Goal: Find specific page/section: Find specific page/section

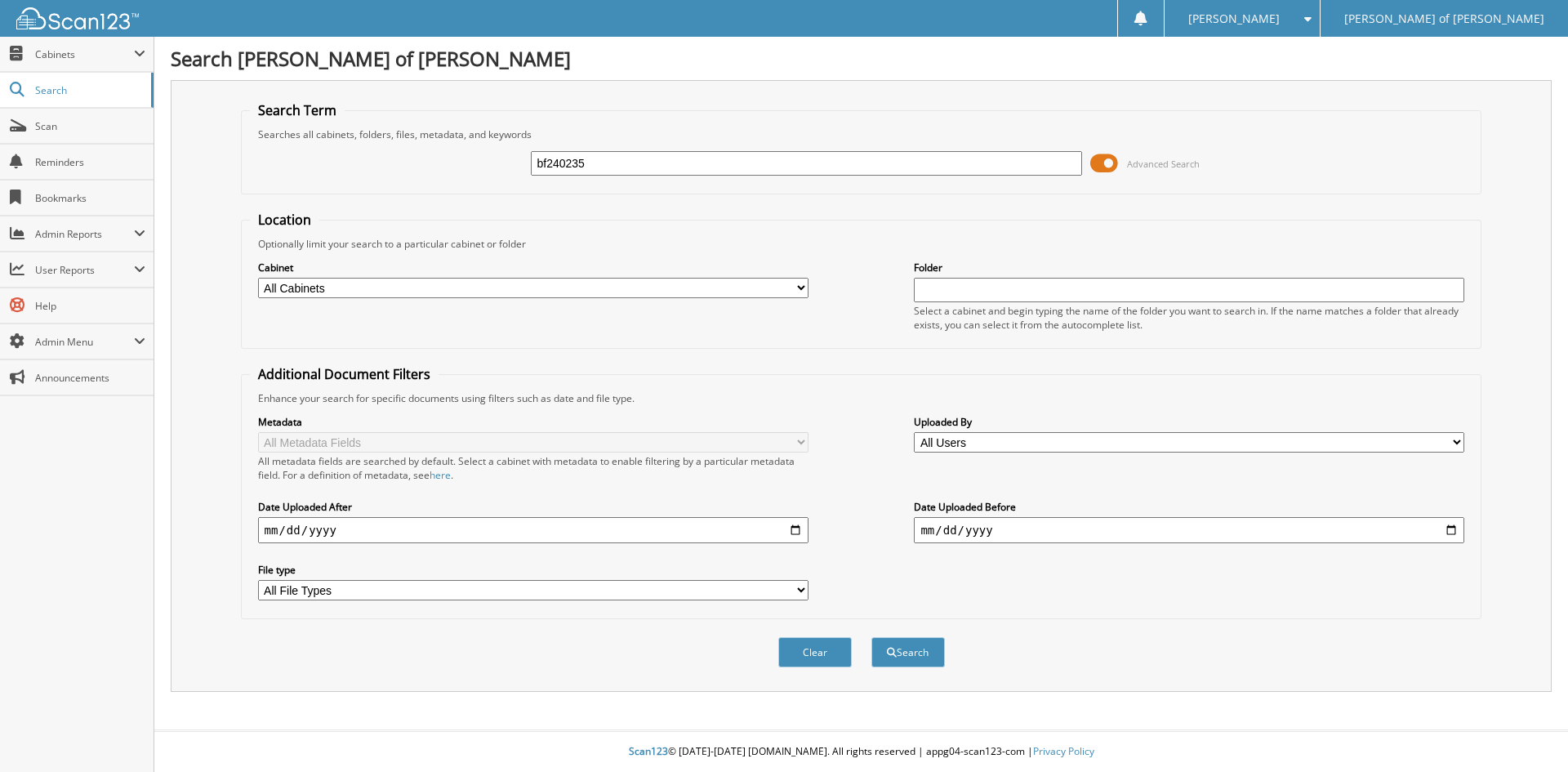
type input "bf240235"
click at [871, 637] on button "Search" at bounding box center [907, 652] width 73 height 30
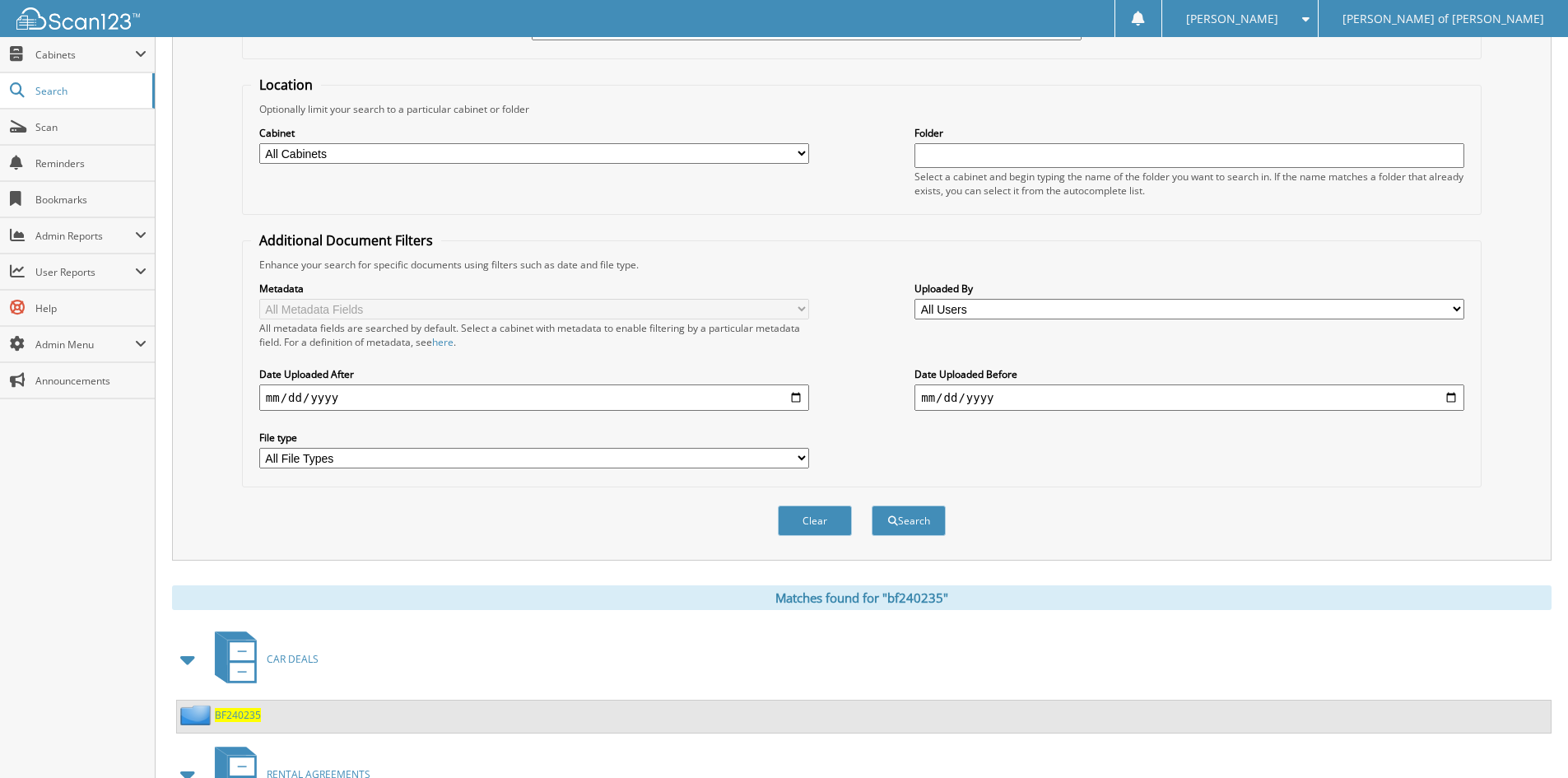
scroll to position [257, 0]
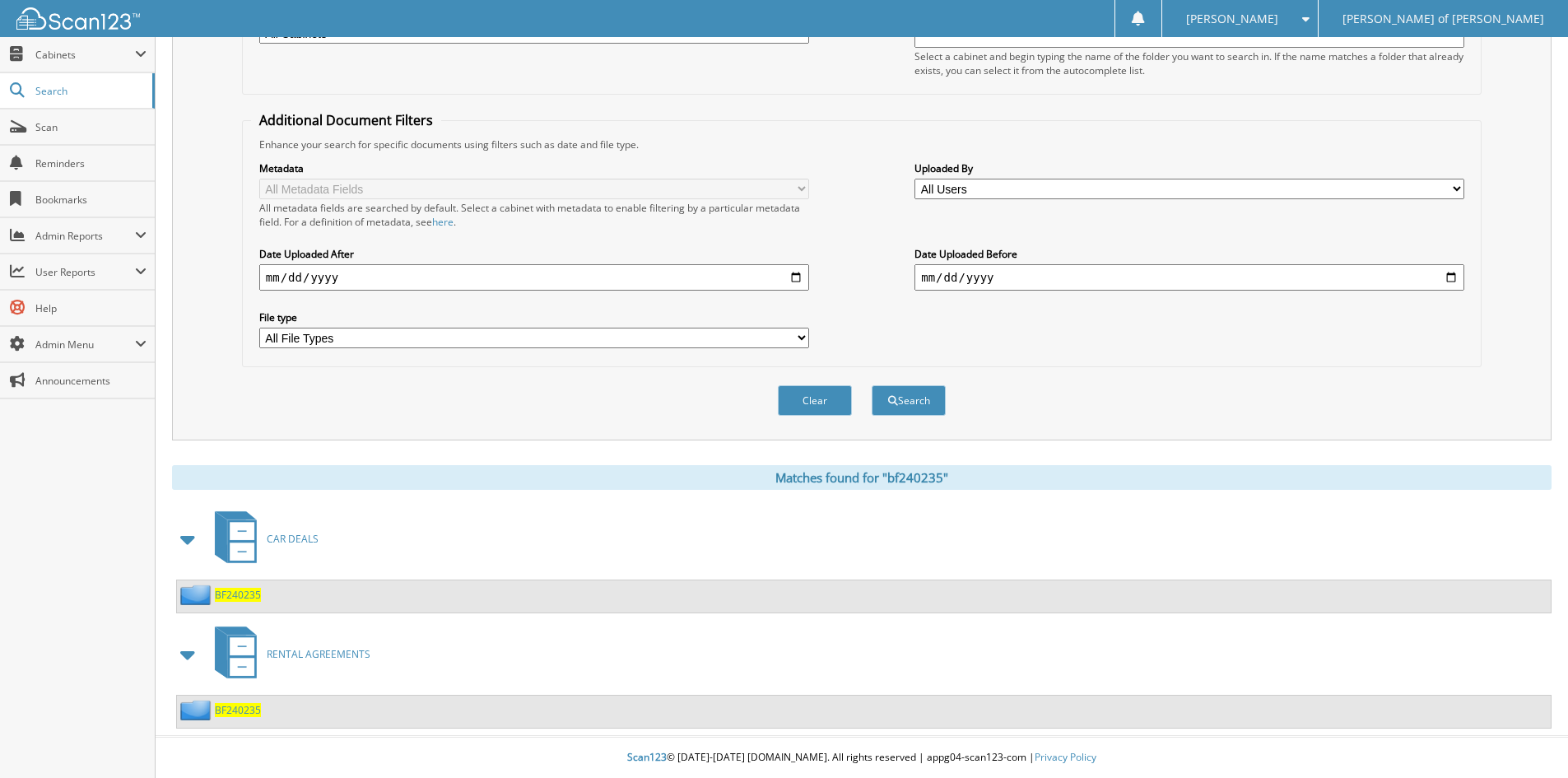
click at [230, 590] on span "BF240235" at bounding box center [238, 594] width 46 height 14
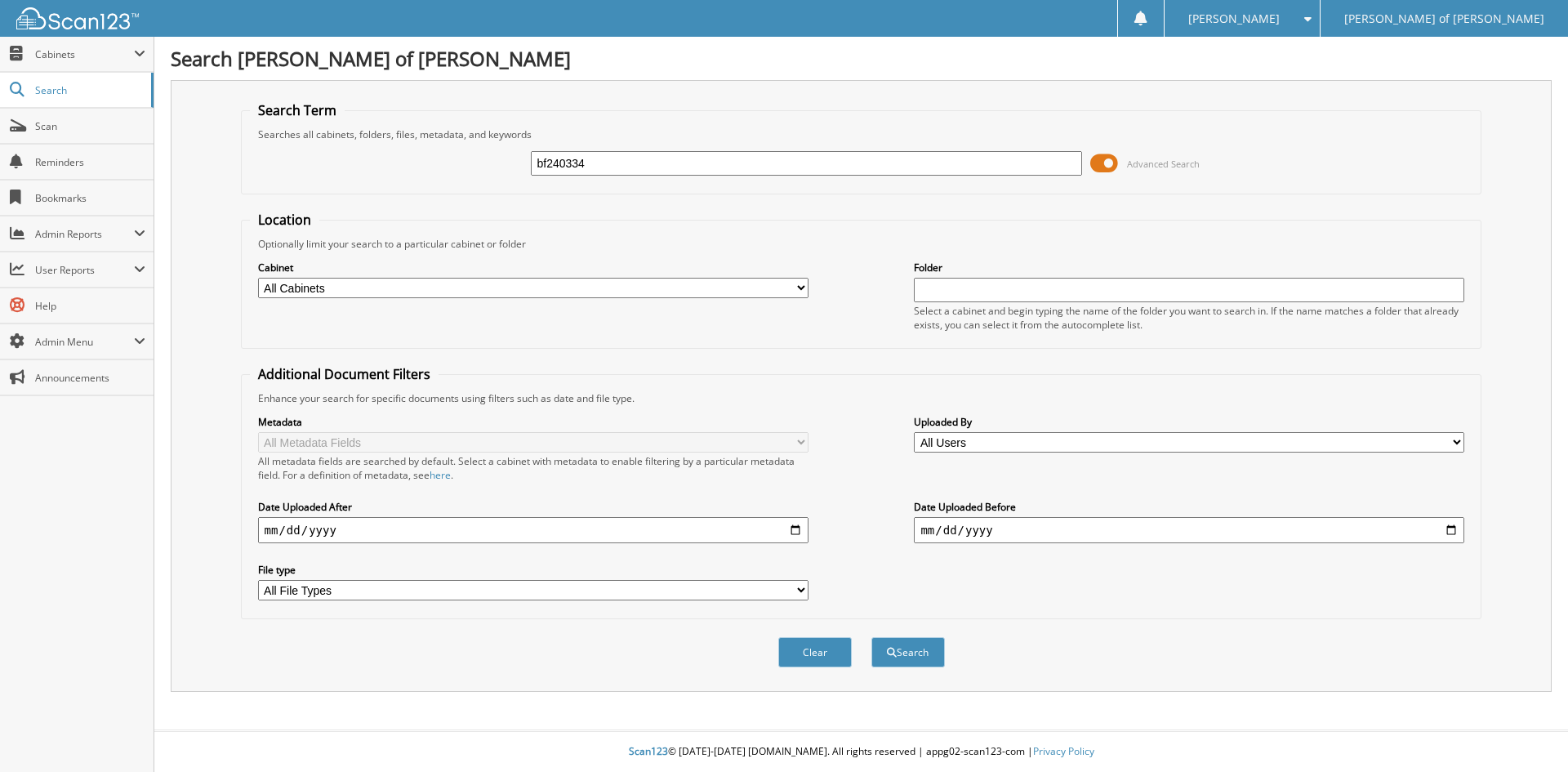
type input "bf240334"
click at [871, 637] on button "Search" at bounding box center [907, 652] width 73 height 30
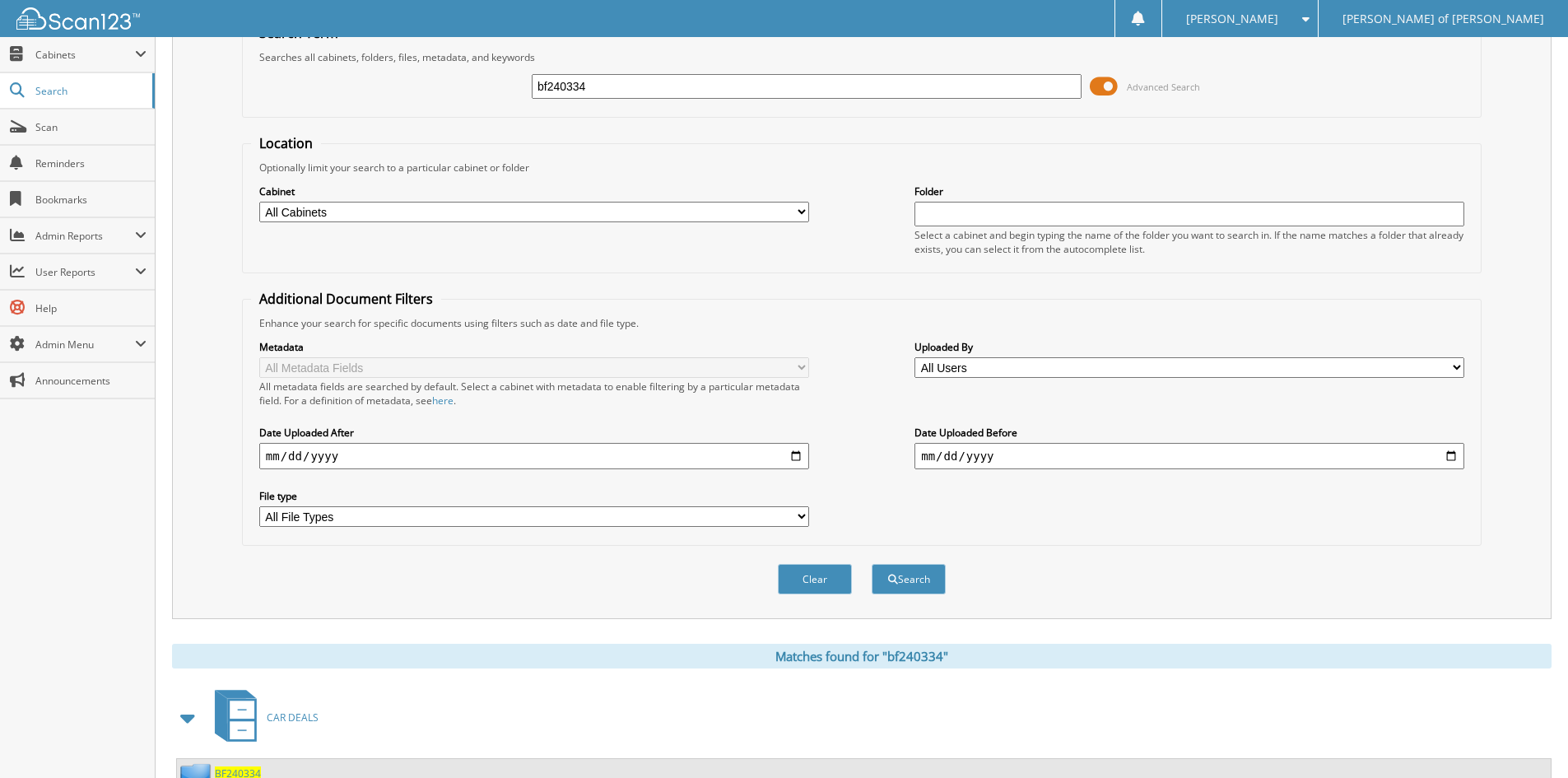
scroll to position [143, 0]
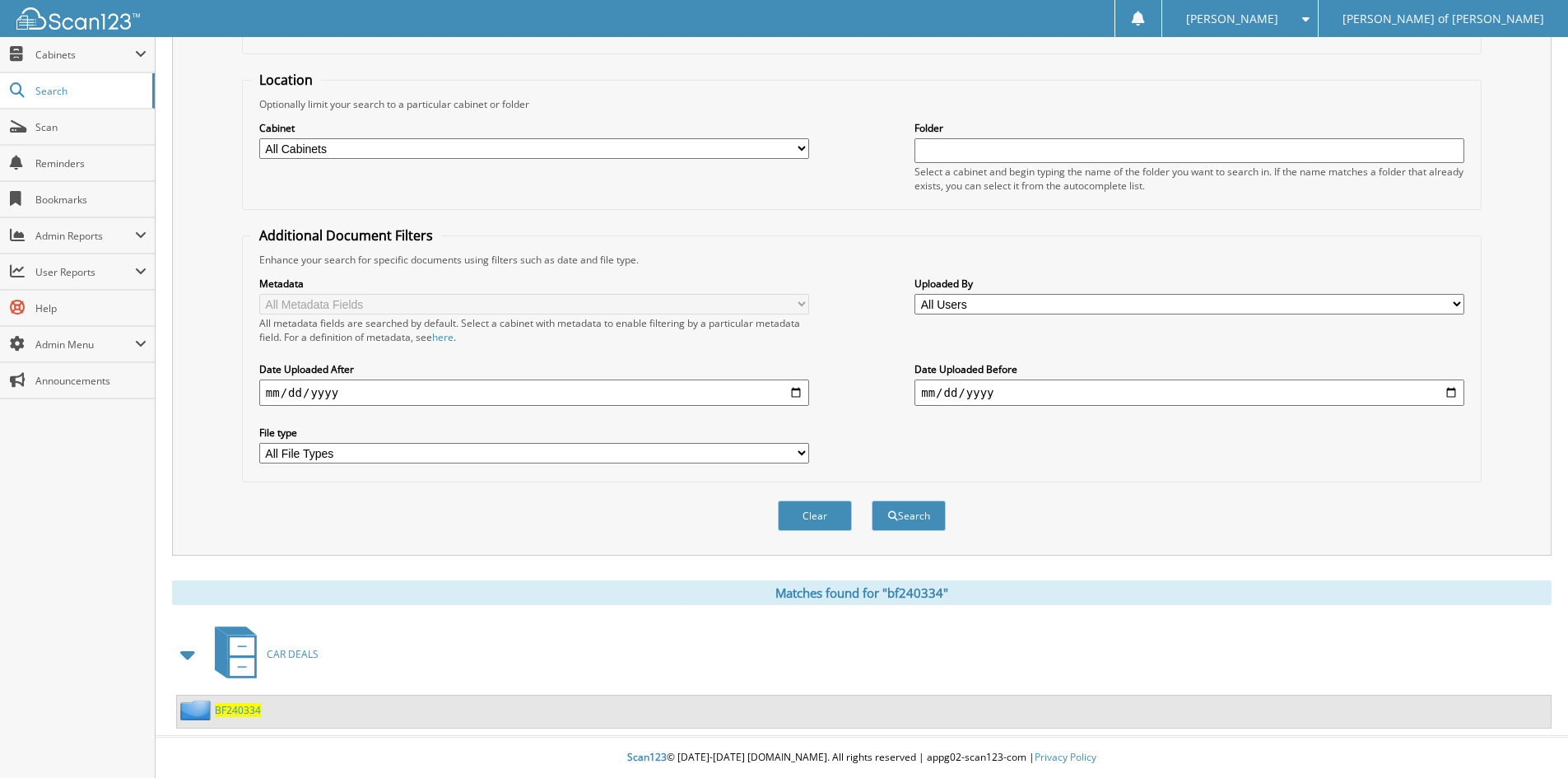
click at [237, 704] on span "BF240334" at bounding box center [238, 710] width 46 height 14
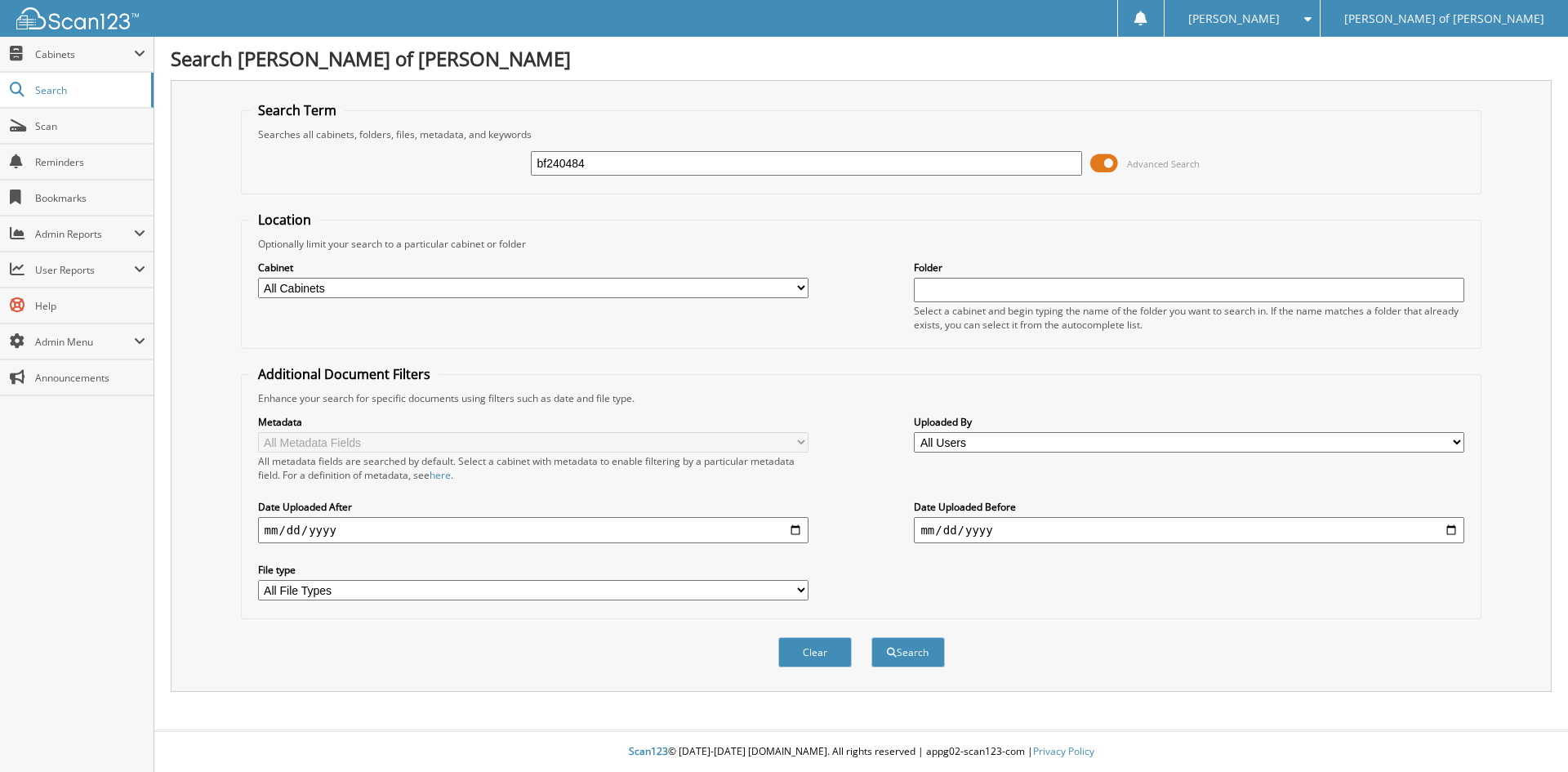
type input "bf240484"
click at [871, 637] on button "Search" at bounding box center [907, 652] width 73 height 30
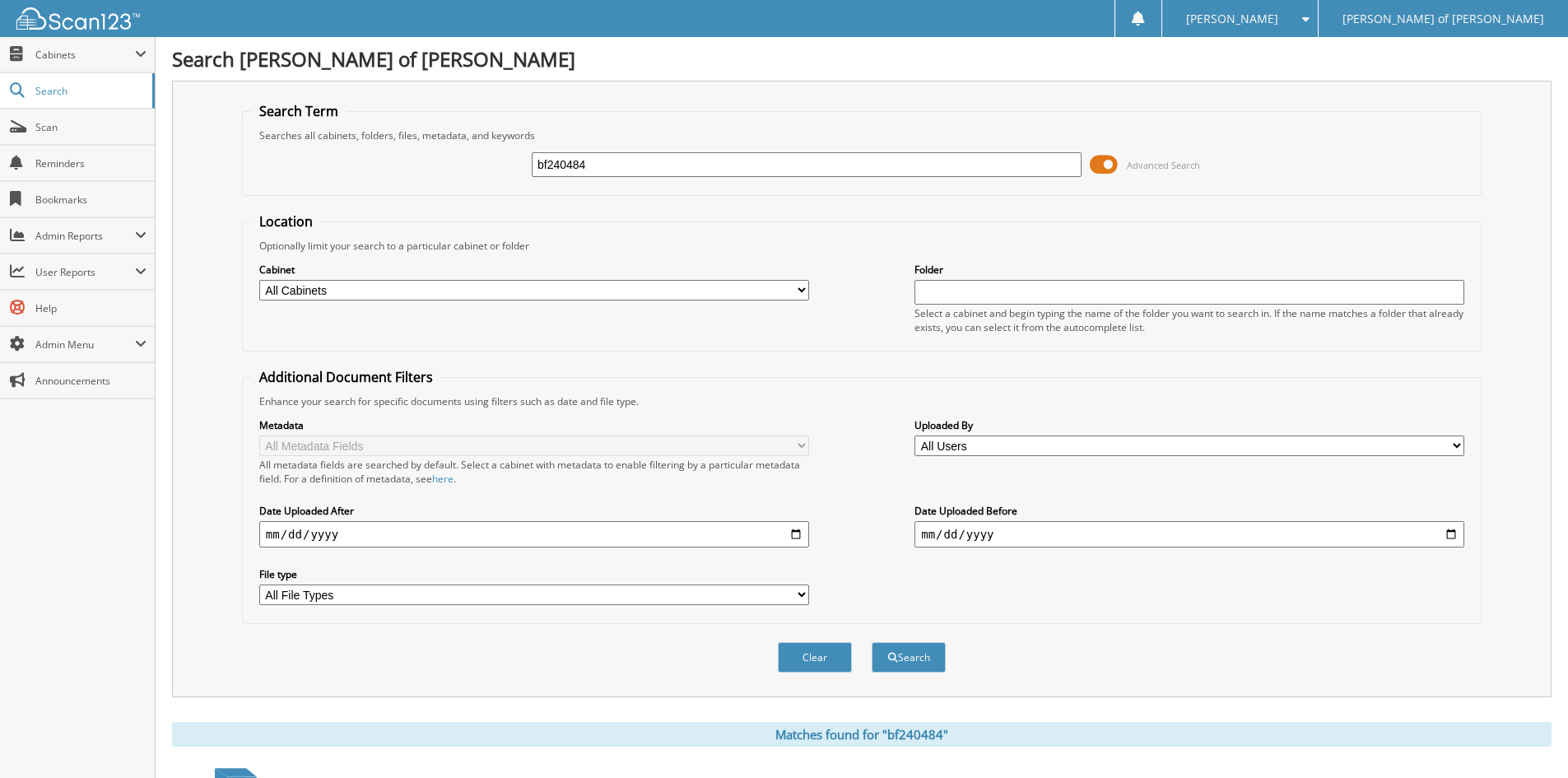
scroll to position [143, 0]
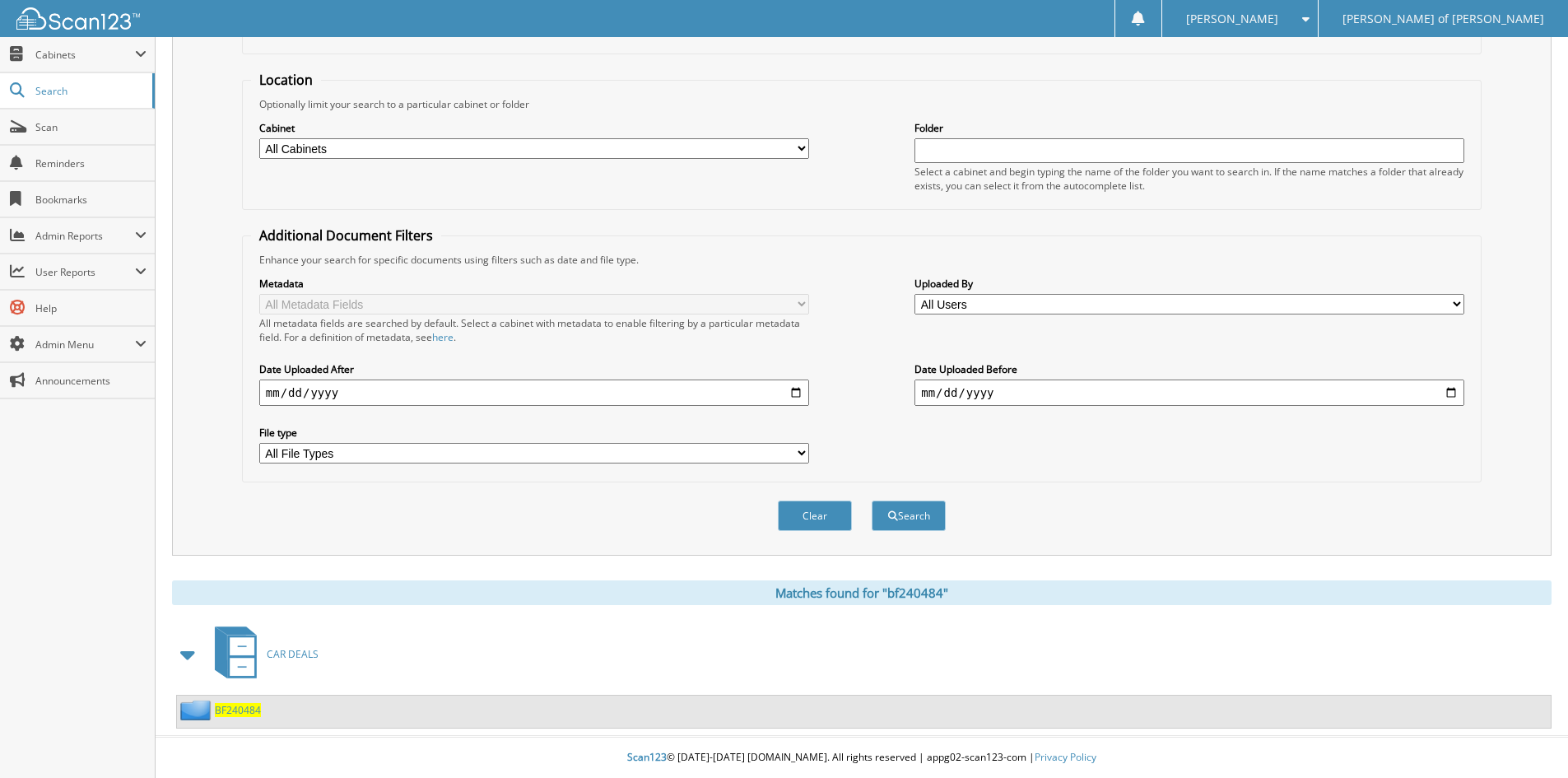
click at [221, 710] on span "BF240484" at bounding box center [238, 710] width 46 height 14
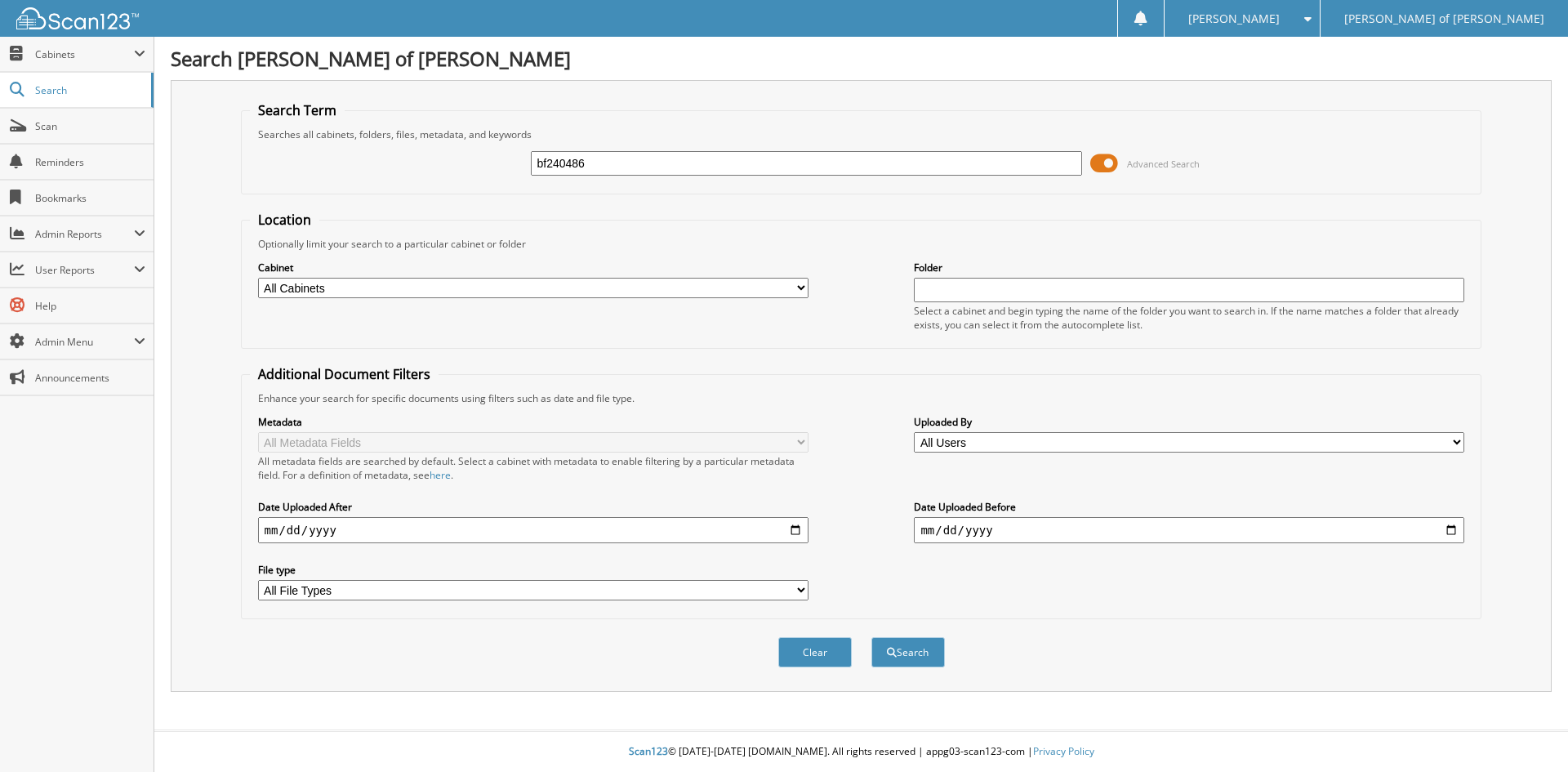
type input "bf240486"
click at [871, 637] on button "Search" at bounding box center [907, 652] width 73 height 30
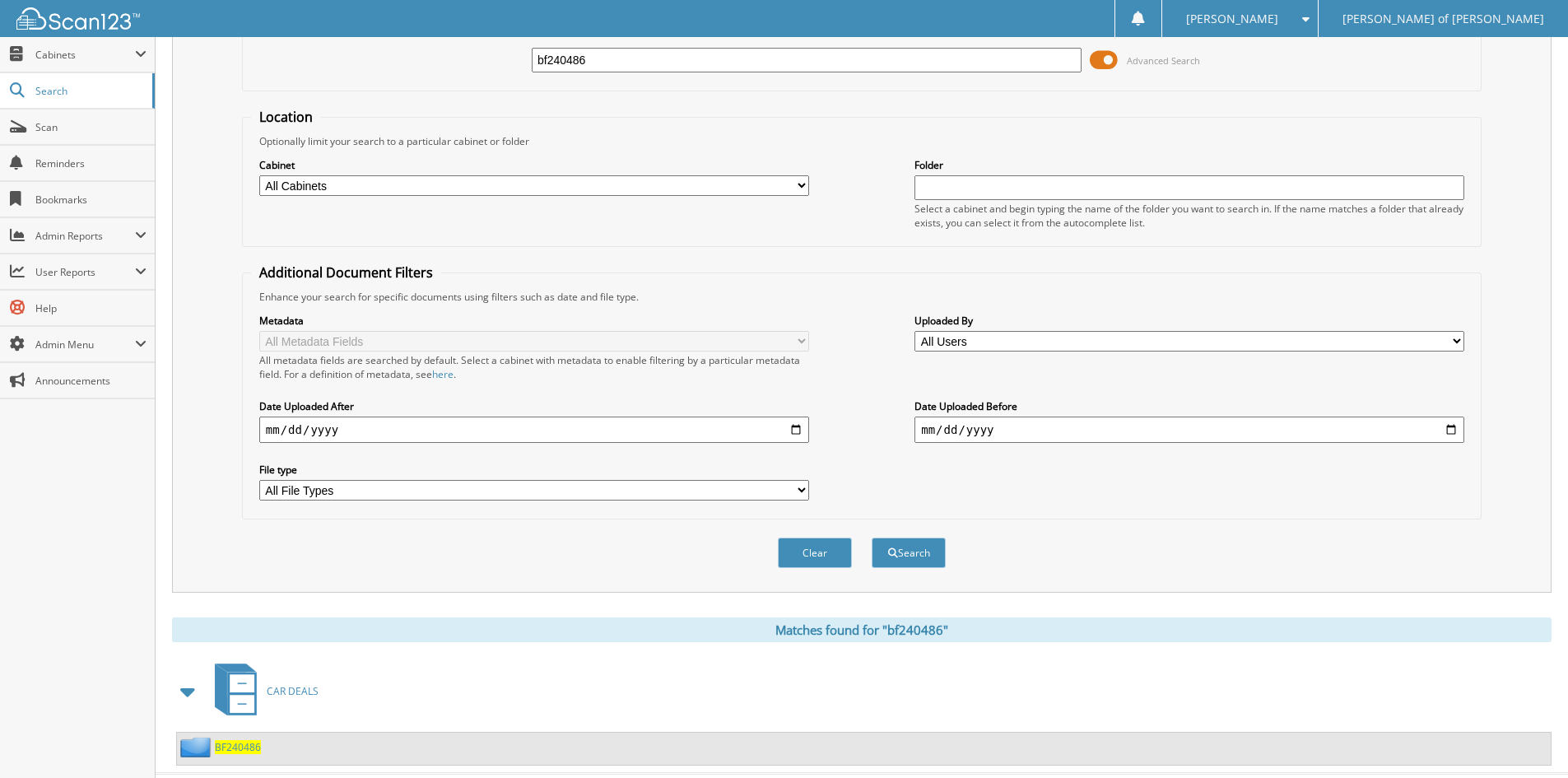
scroll to position [143, 0]
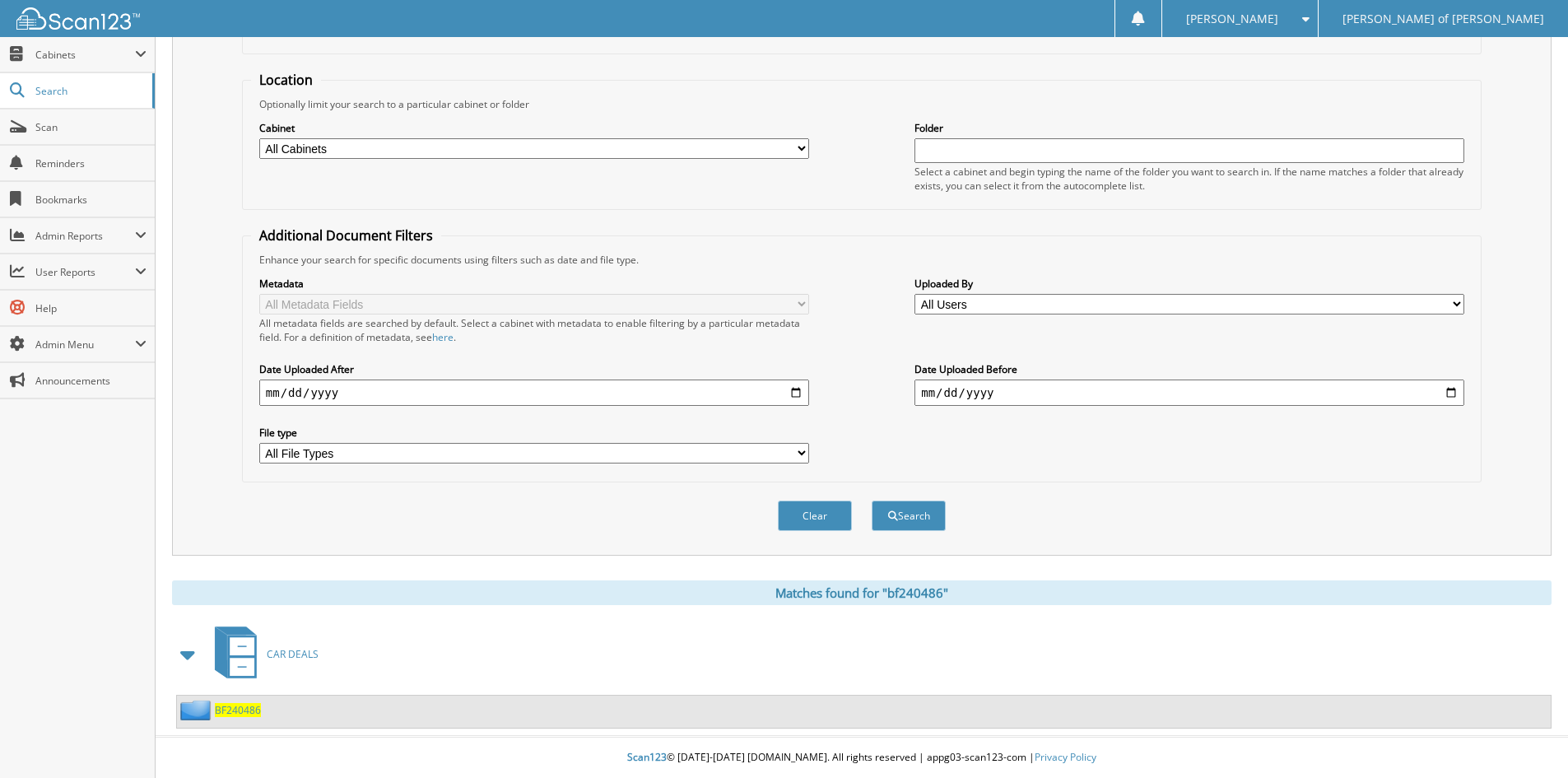
click at [246, 710] on span "BF240486" at bounding box center [238, 710] width 46 height 14
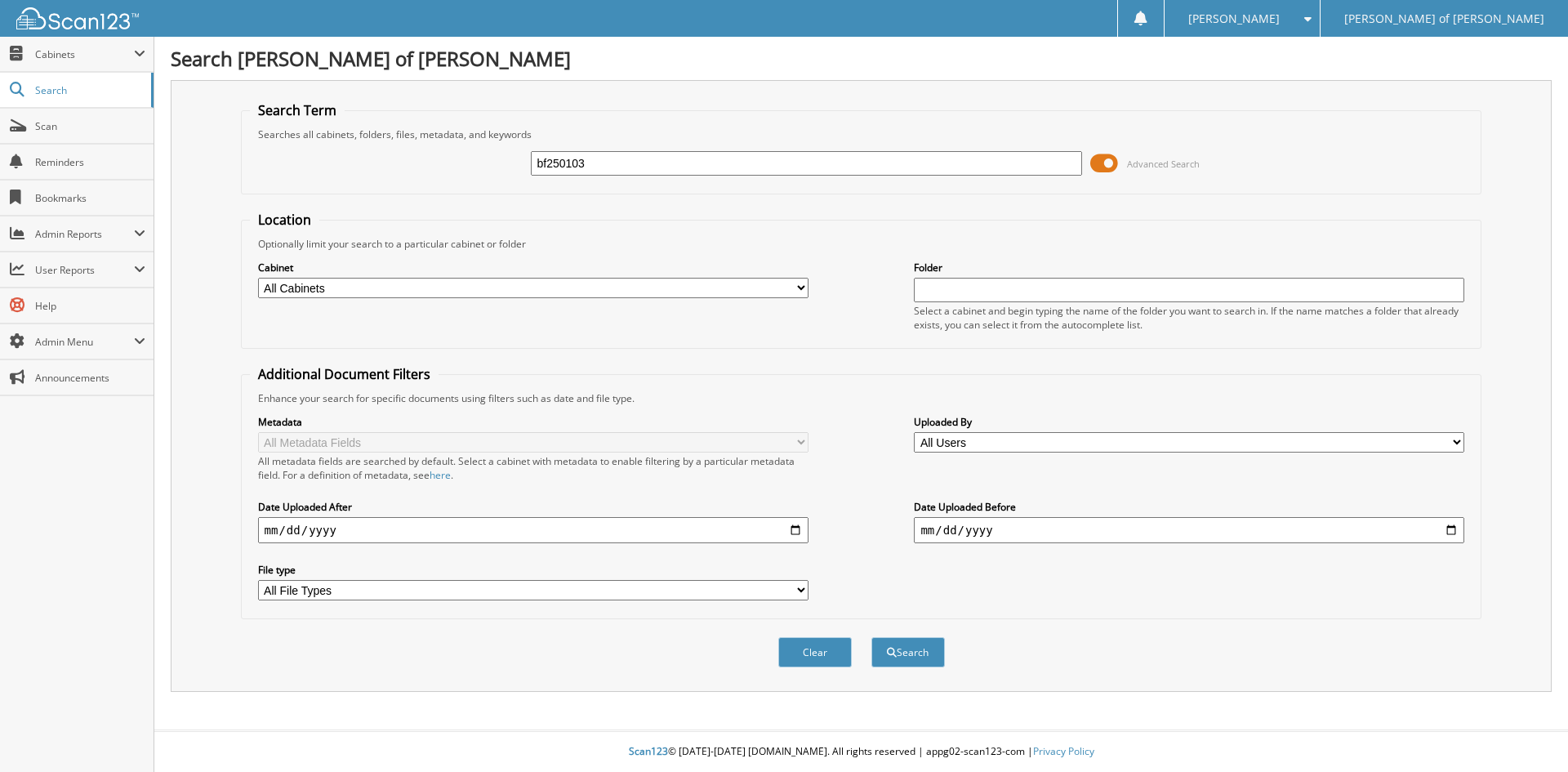
type input "bf250103"
click at [871, 637] on button "Search" at bounding box center [907, 652] width 73 height 30
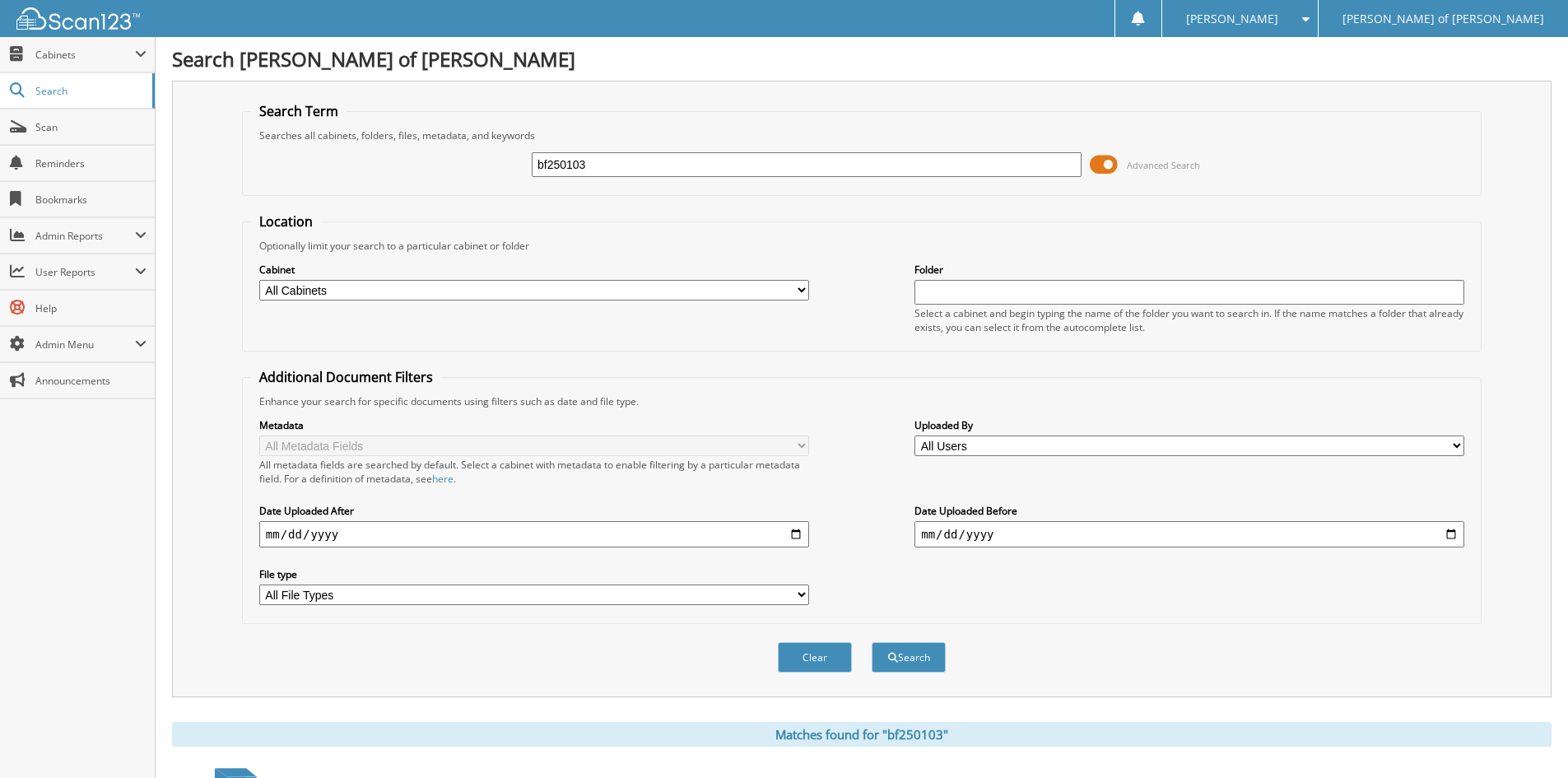
click at [623, 174] on input "bf250103" at bounding box center [806, 165] width 550 height 25
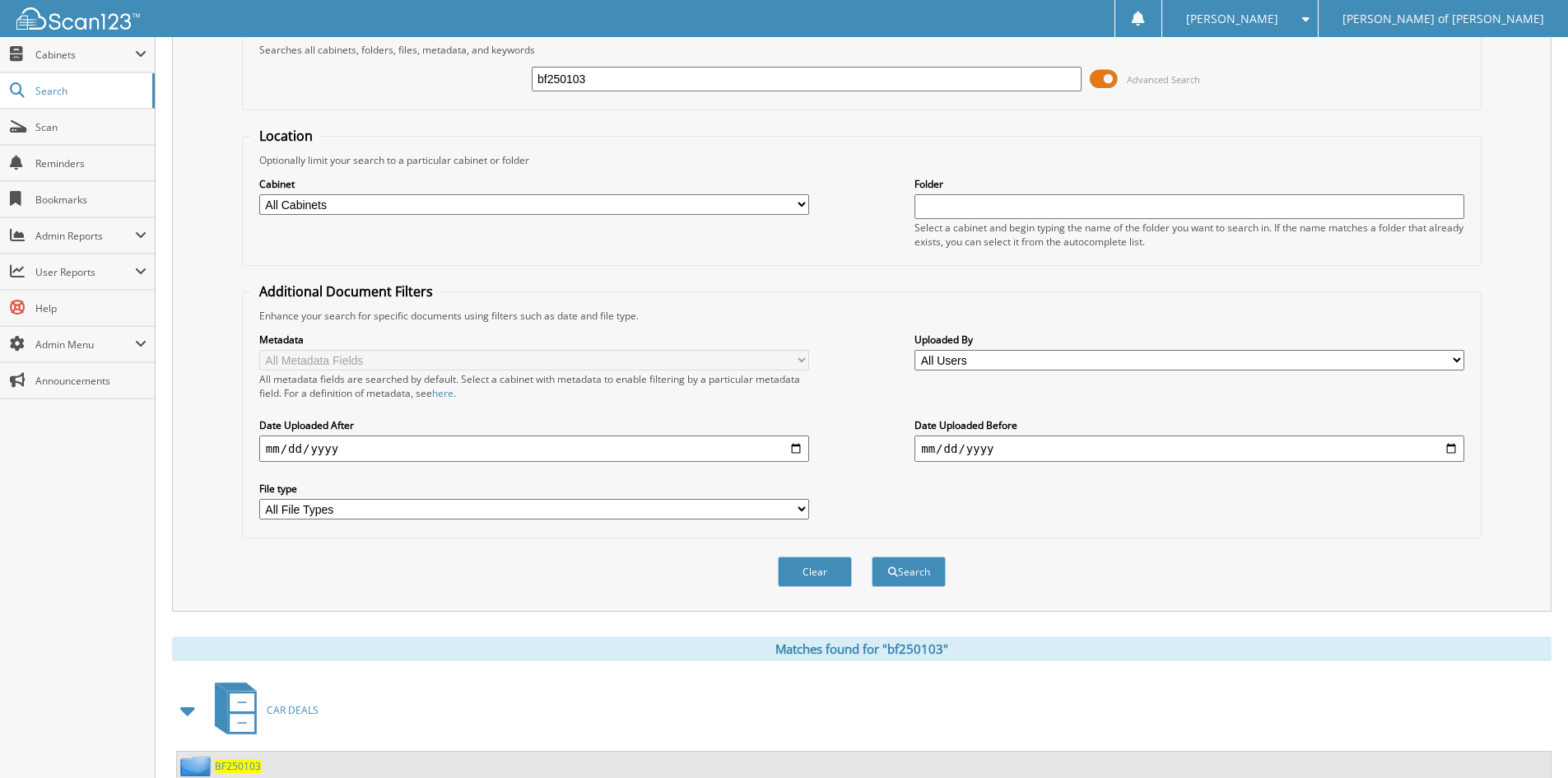
scroll to position [143, 0]
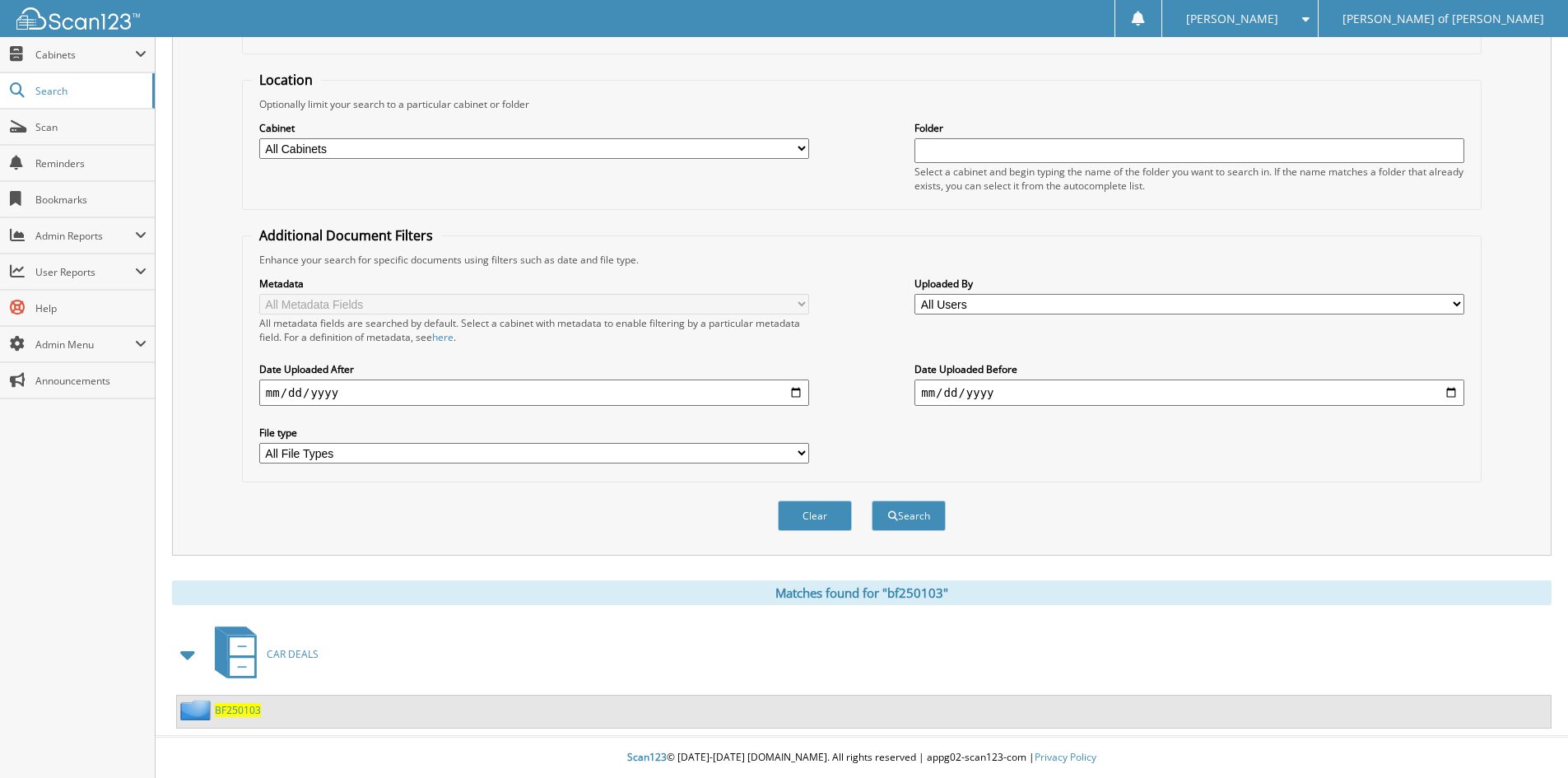
click at [227, 706] on span "BF250103" at bounding box center [238, 710] width 46 height 14
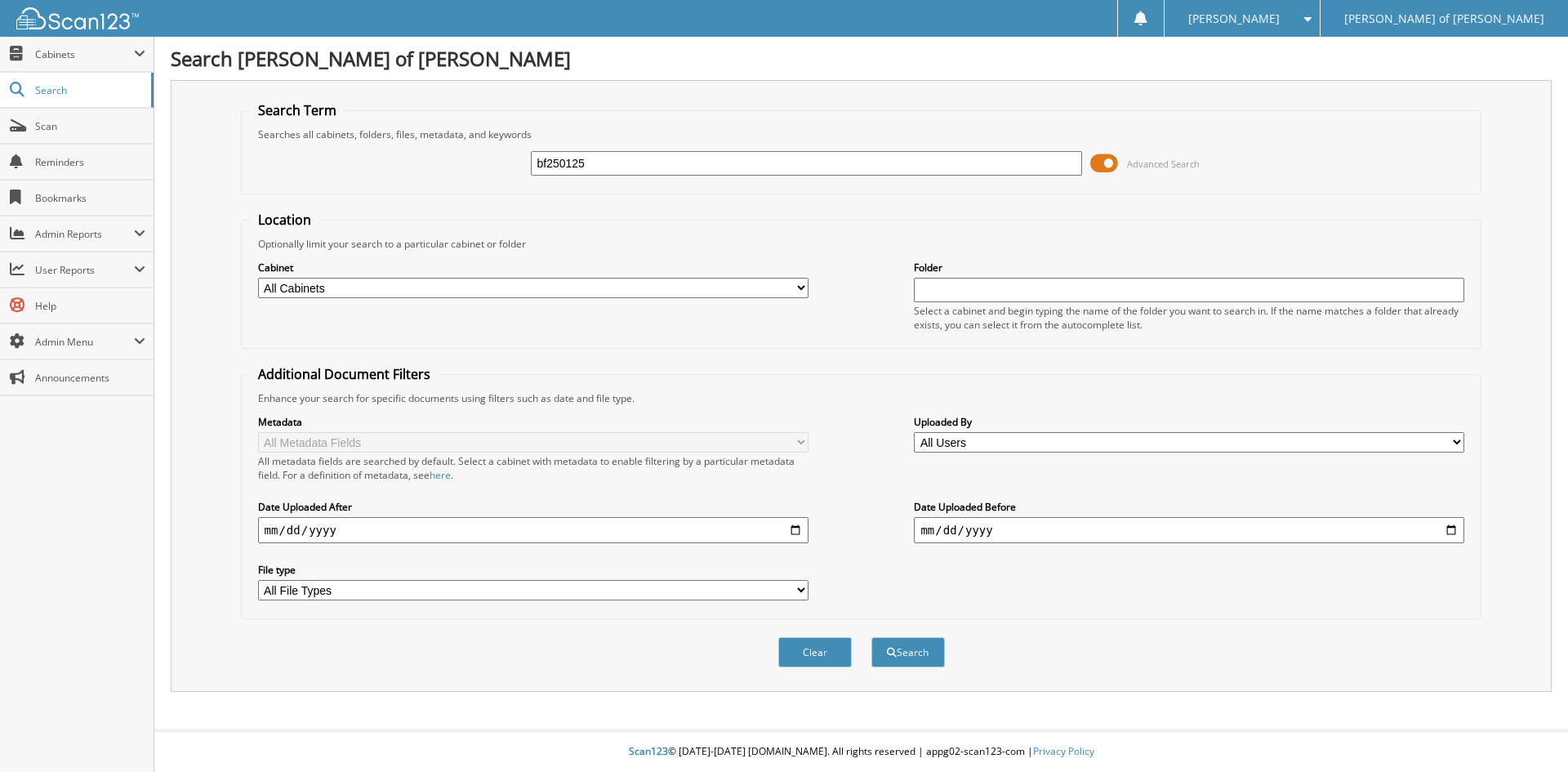
type input "bf250125"
click at [871, 637] on button "Search" at bounding box center [907, 652] width 73 height 30
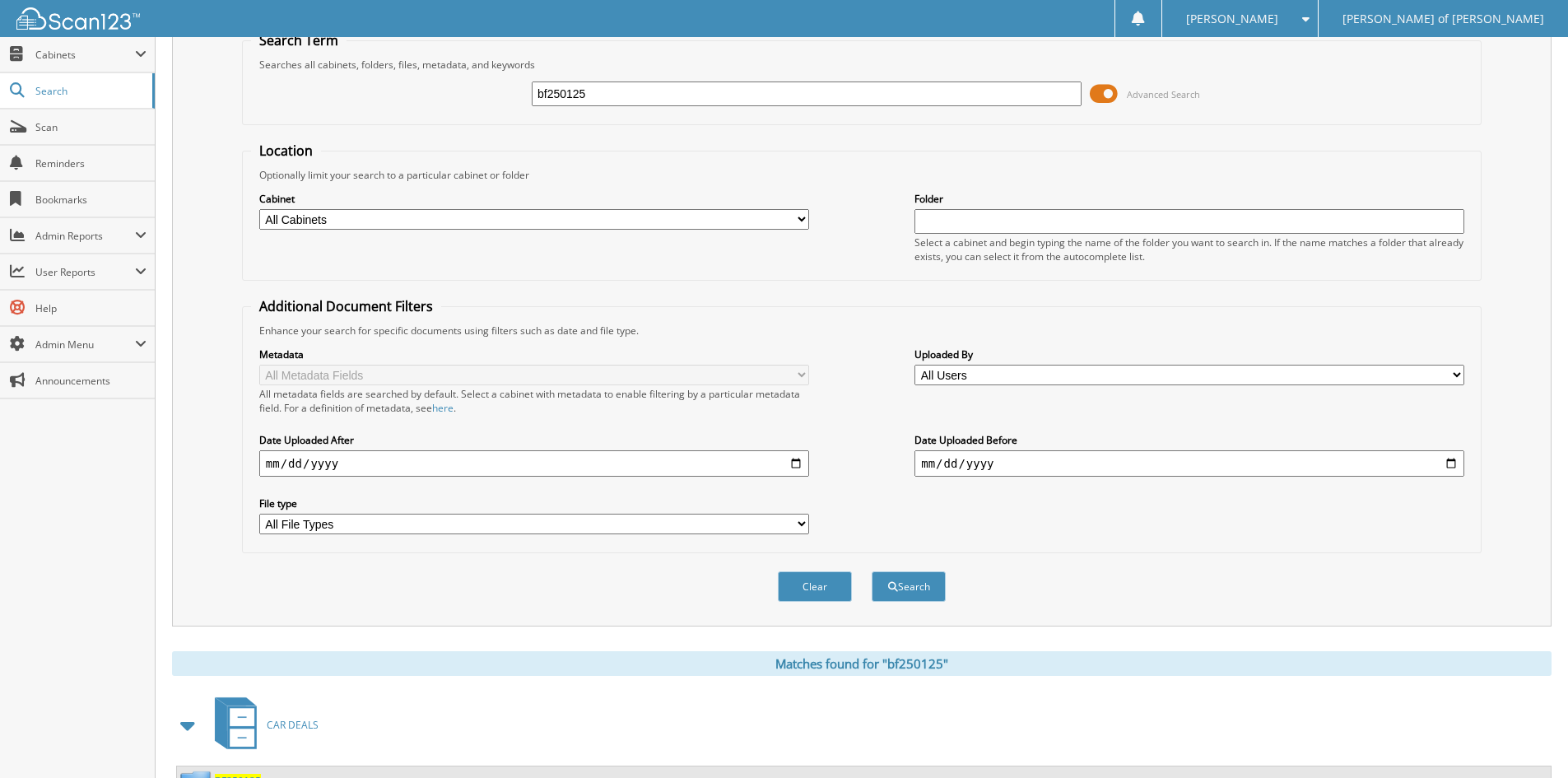
scroll to position [143, 0]
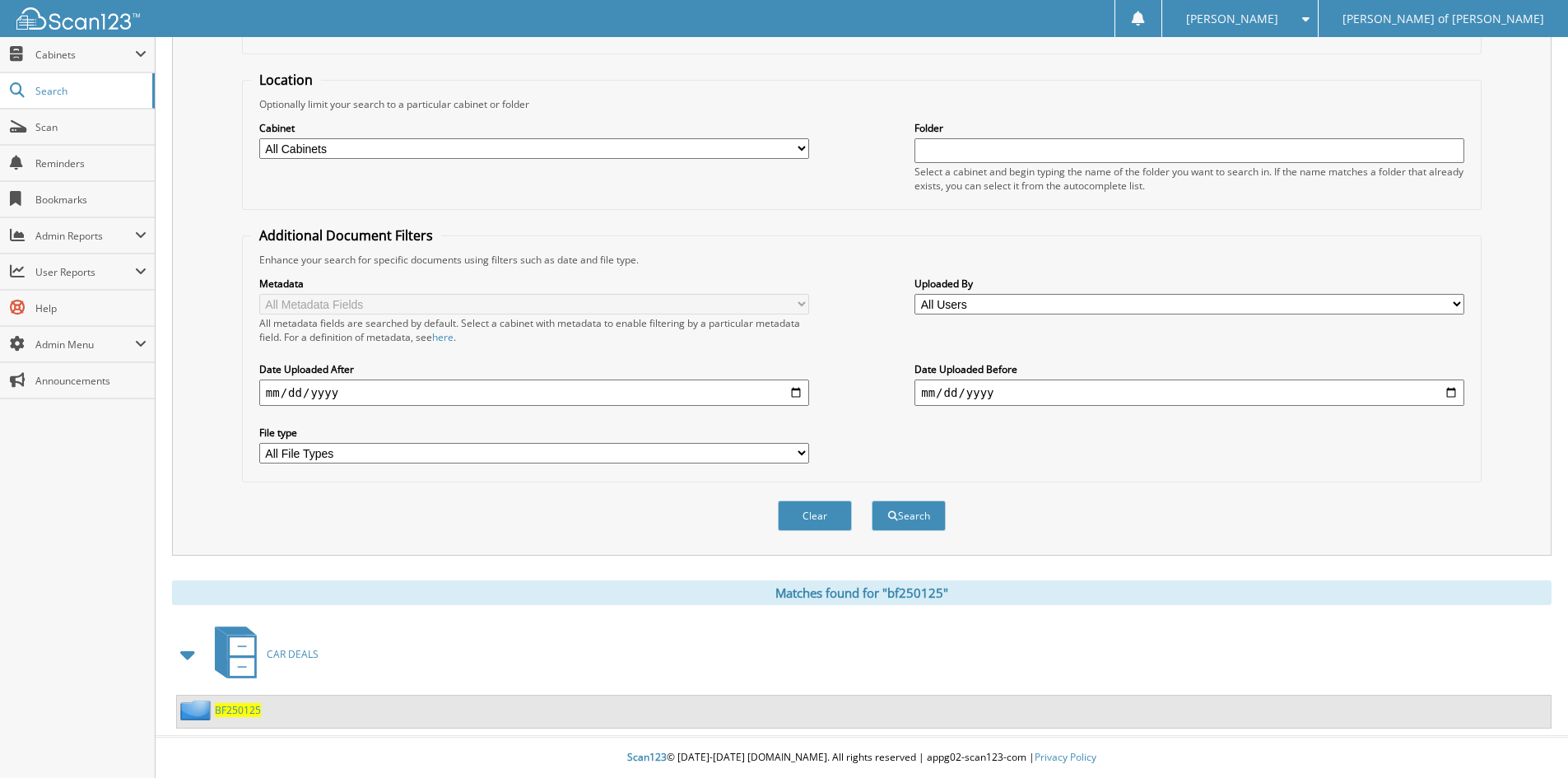
click at [233, 704] on span "BF250125" at bounding box center [238, 710] width 46 height 14
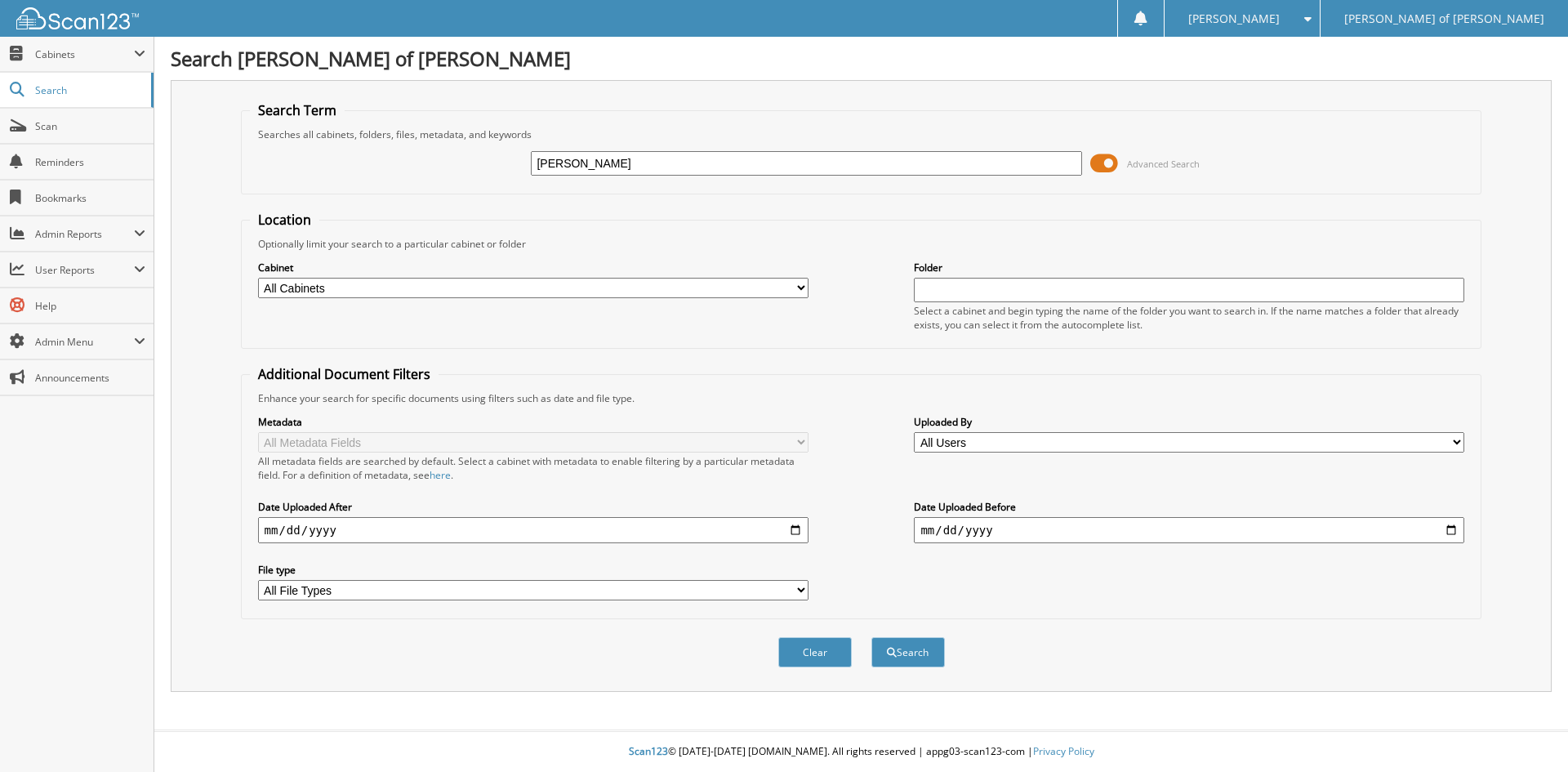
type input "gardner"
click at [871, 637] on button "Search" at bounding box center [907, 652] width 73 height 30
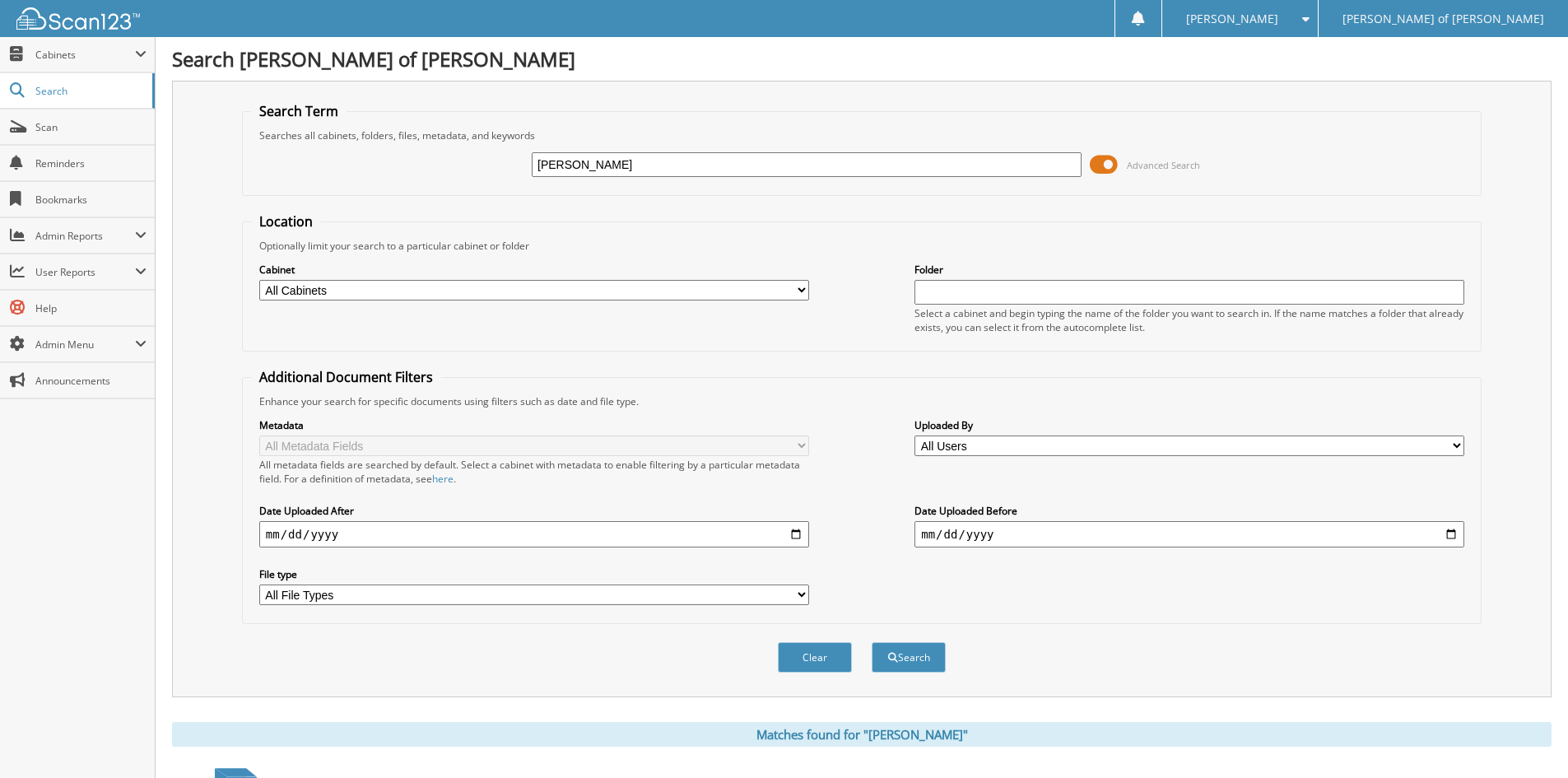
click at [623, 171] on input "[PERSON_NAME]" at bounding box center [806, 165] width 550 height 25
type input "[PERSON_NAME]"
click at [872, 642] on button "Search" at bounding box center [908, 657] width 74 height 31
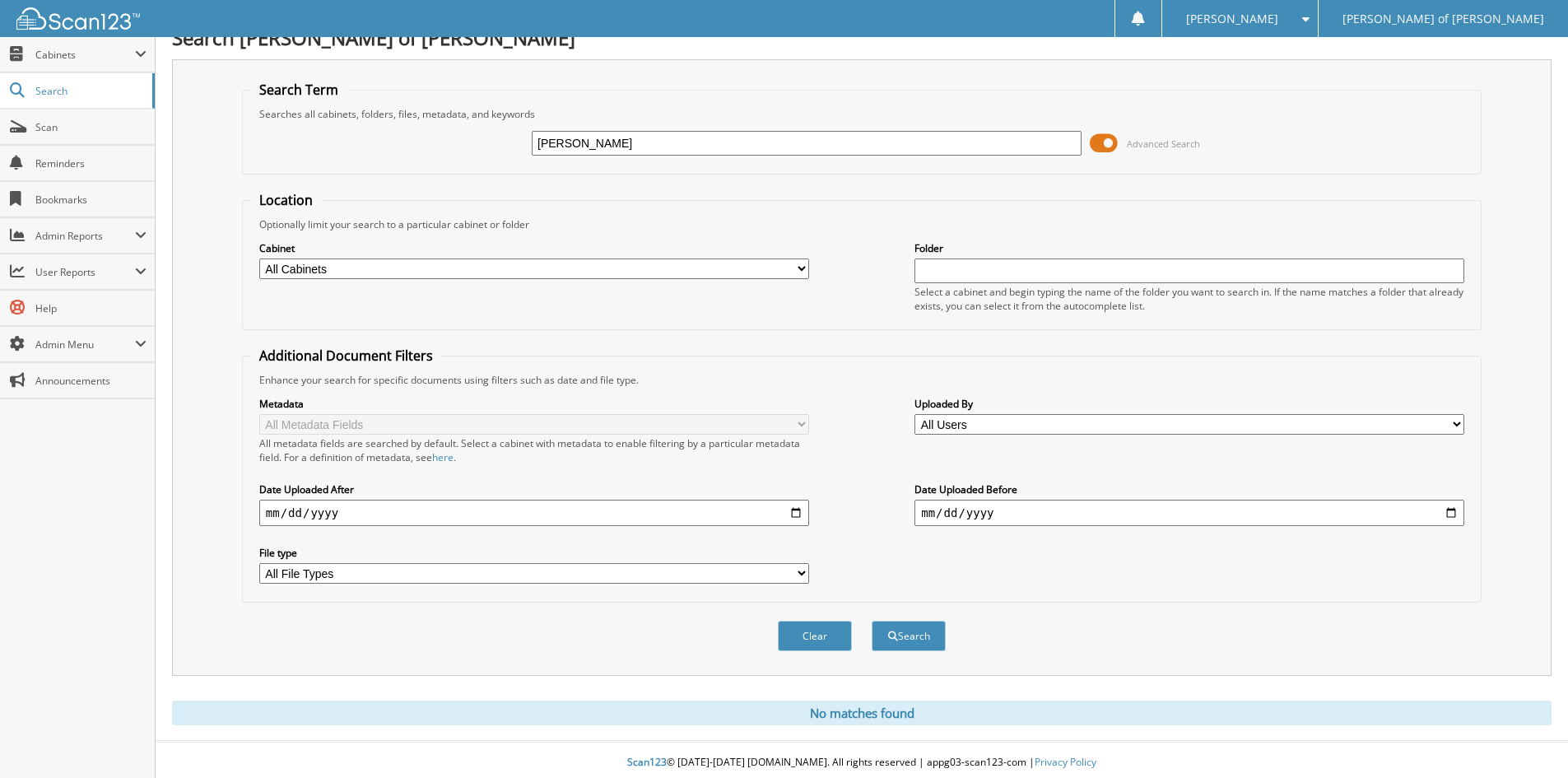
scroll to position [27, 0]
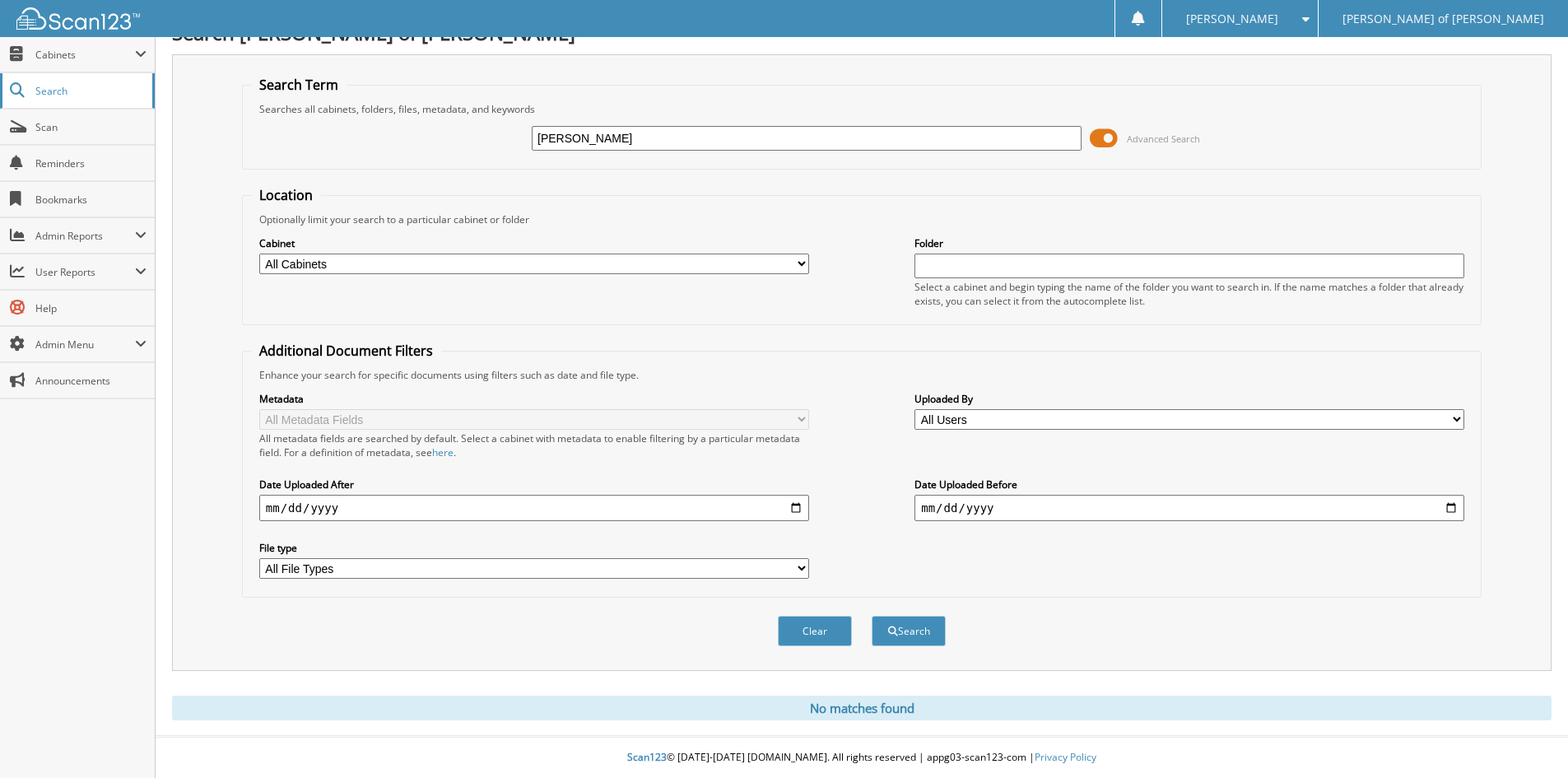
click at [62, 80] on link "Search" at bounding box center [77, 91] width 155 height 35
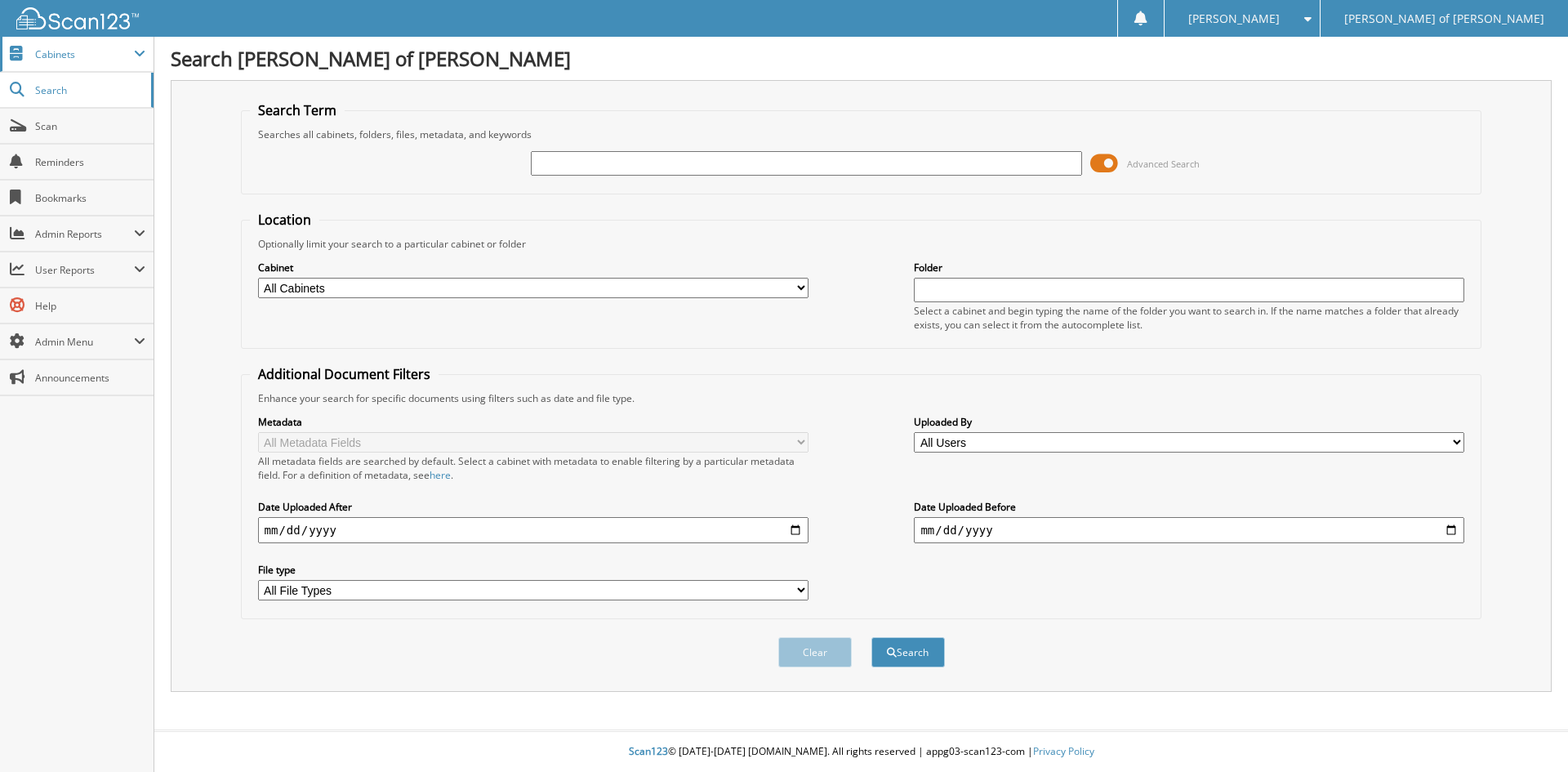
click at [77, 47] on span "Cabinets" at bounding box center [84, 54] width 99 height 14
click at [89, 45] on span "Cabinets" at bounding box center [77, 54] width 154 height 35
click at [88, 49] on span "Cabinets" at bounding box center [84, 54] width 99 height 14
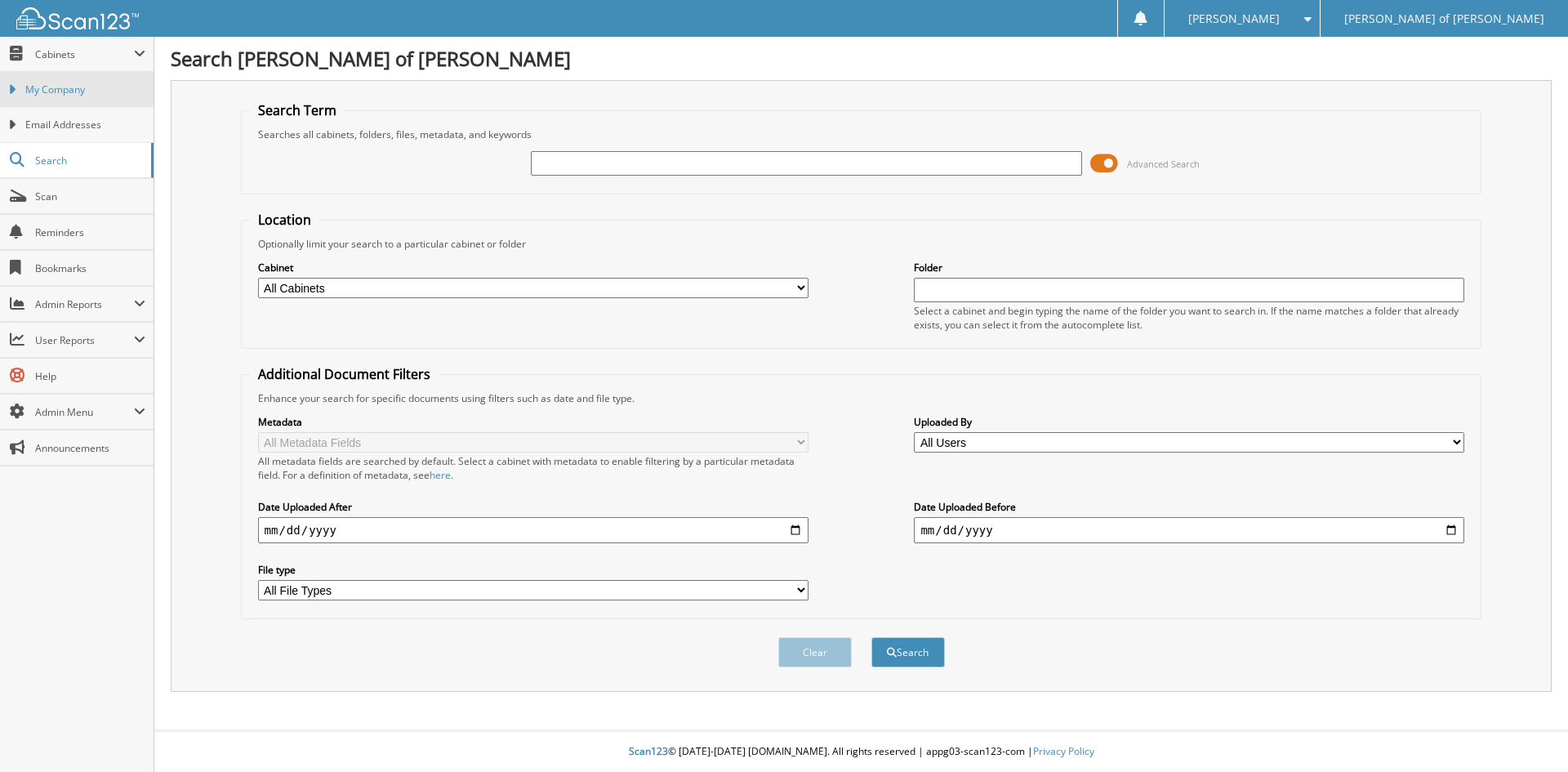
click at [80, 81] on link "My Company" at bounding box center [77, 89] width 154 height 35
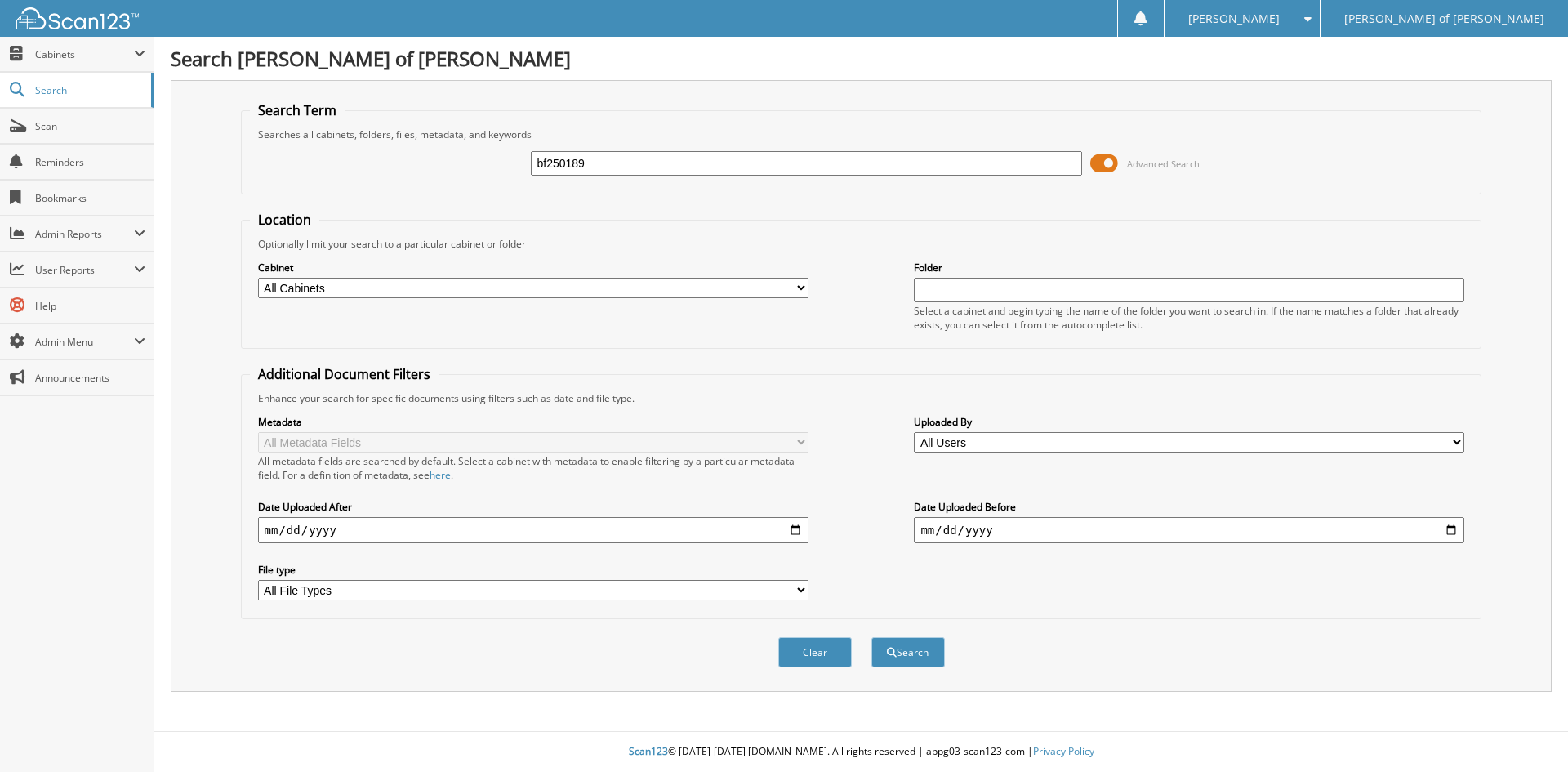
type input "bf250189"
click at [871, 637] on button "Search" at bounding box center [907, 652] width 73 height 30
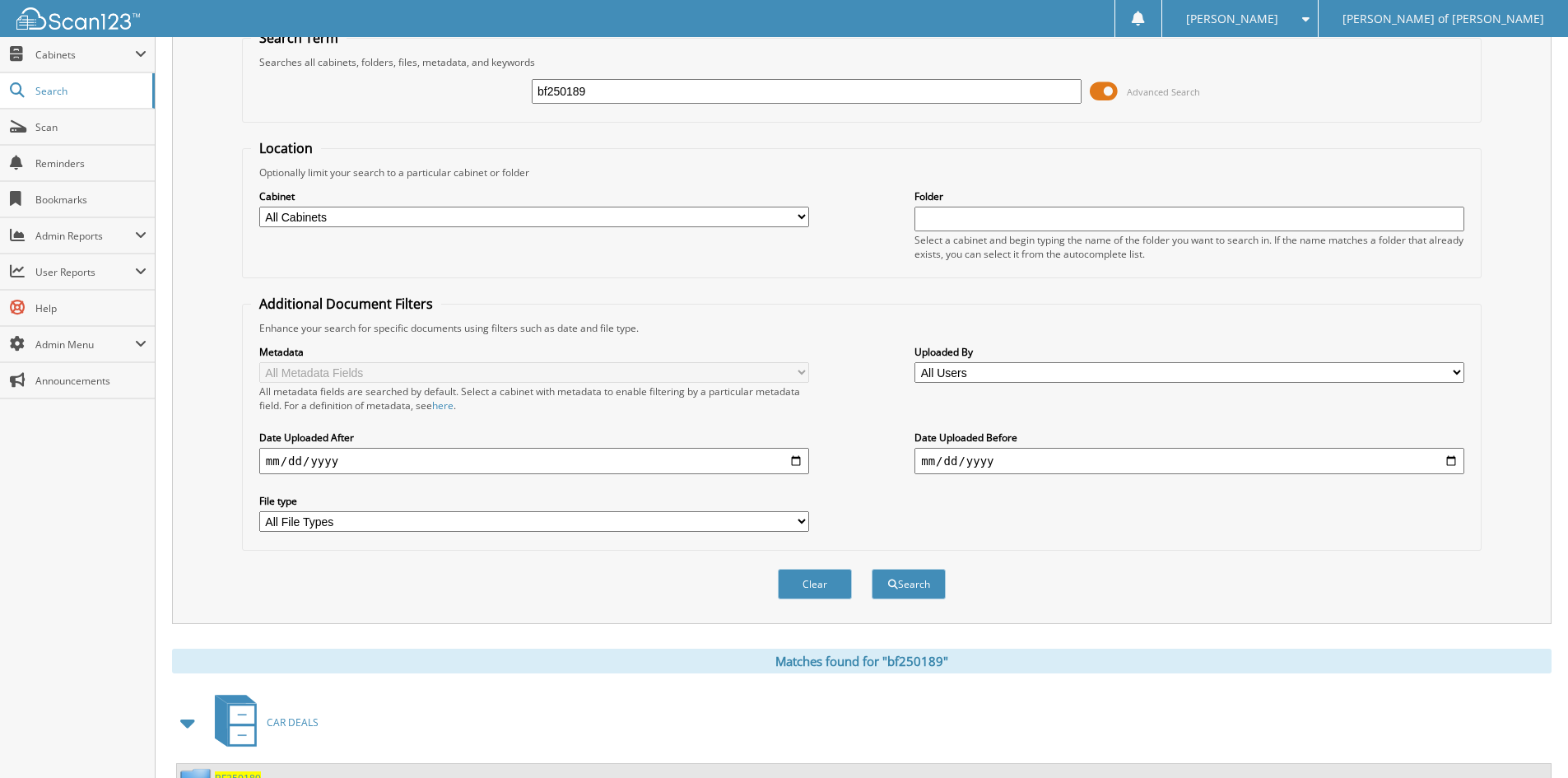
scroll to position [143, 0]
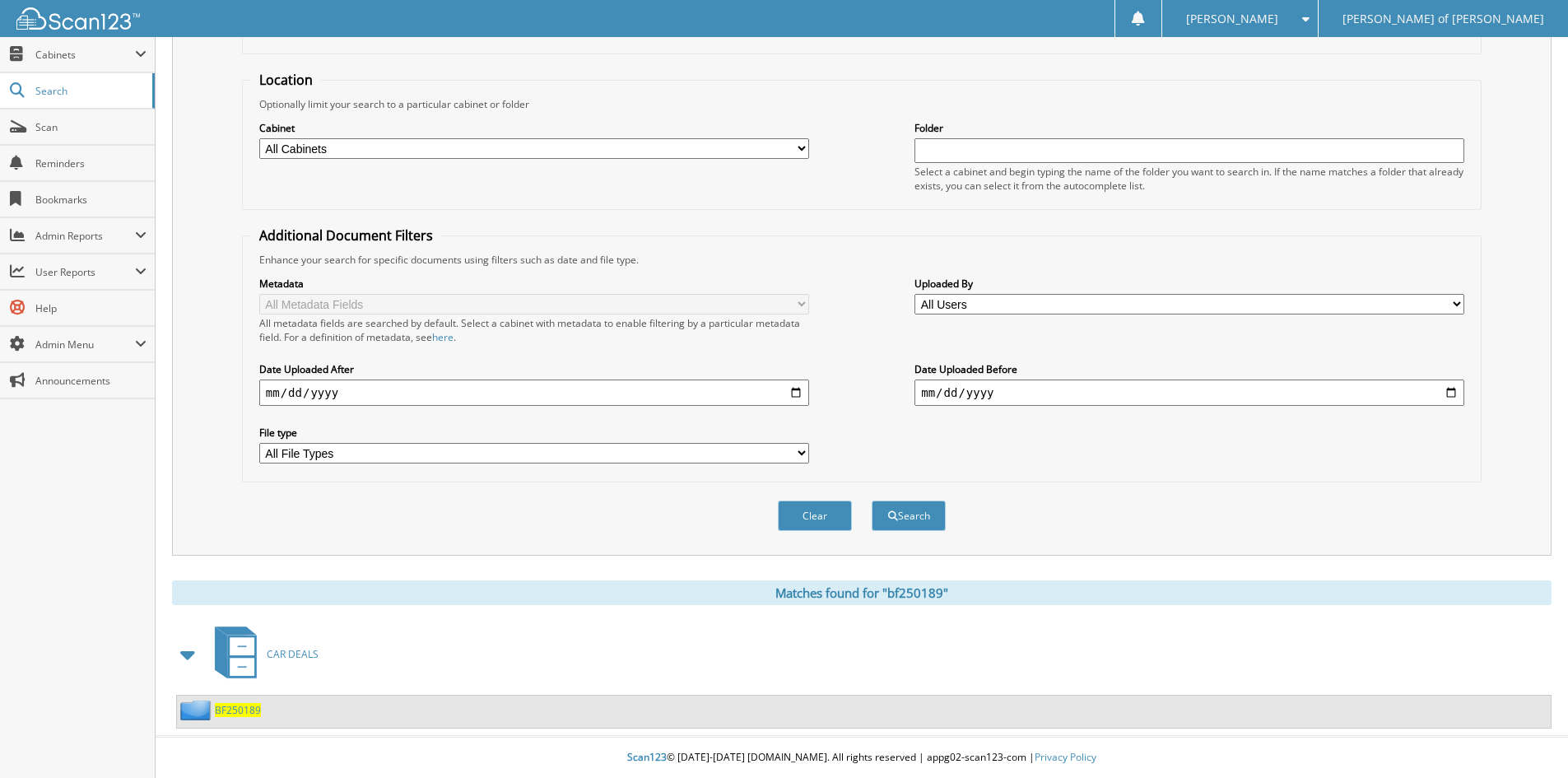
click at [234, 706] on span "BF250189" at bounding box center [238, 710] width 46 height 14
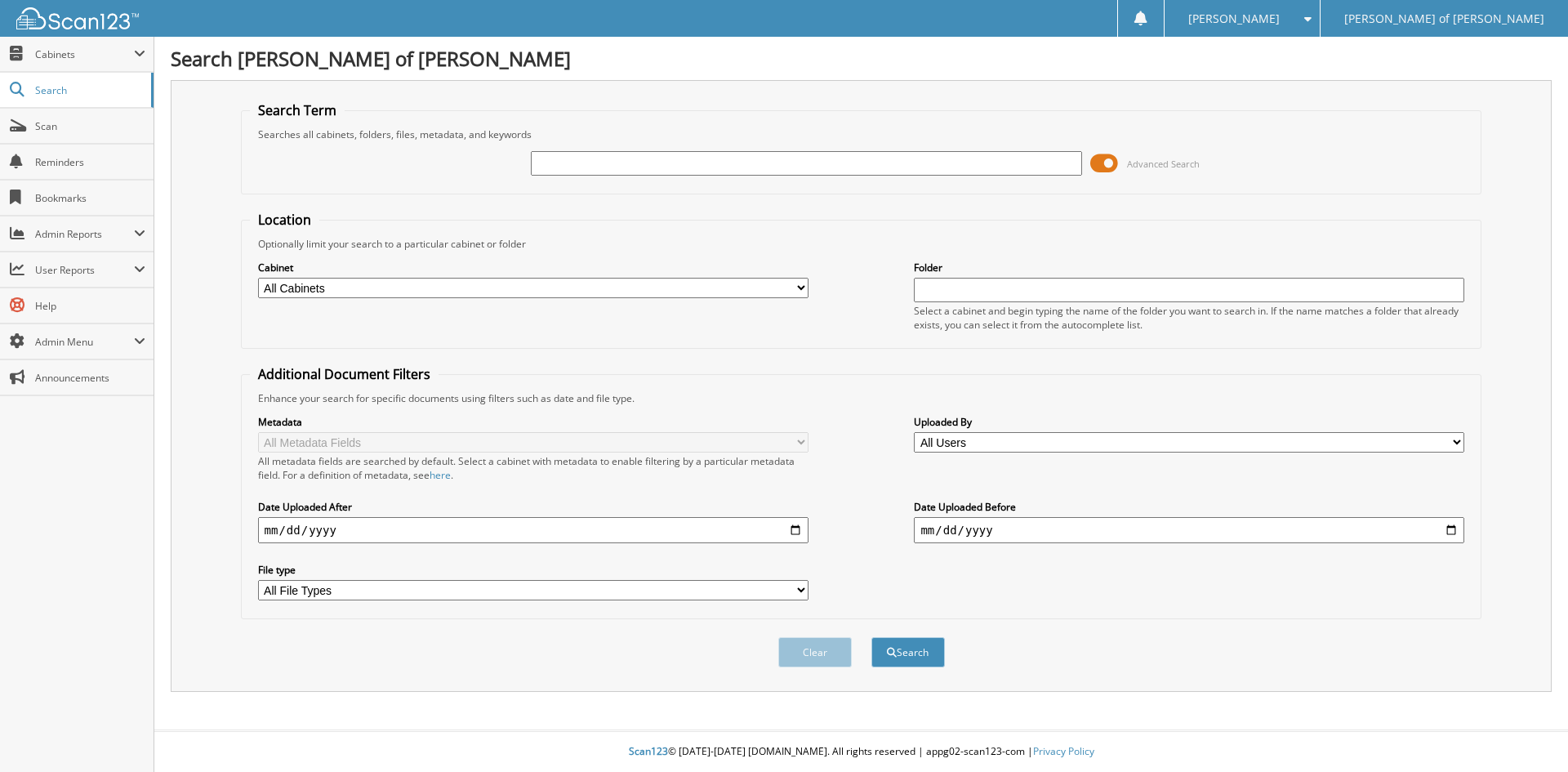
click at [592, 164] on input "text" at bounding box center [806, 163] width 551 height 25
type input "bf250205"
click at [871, 637] on button "Search" at bounding box center [907, 652] width 73 height 30
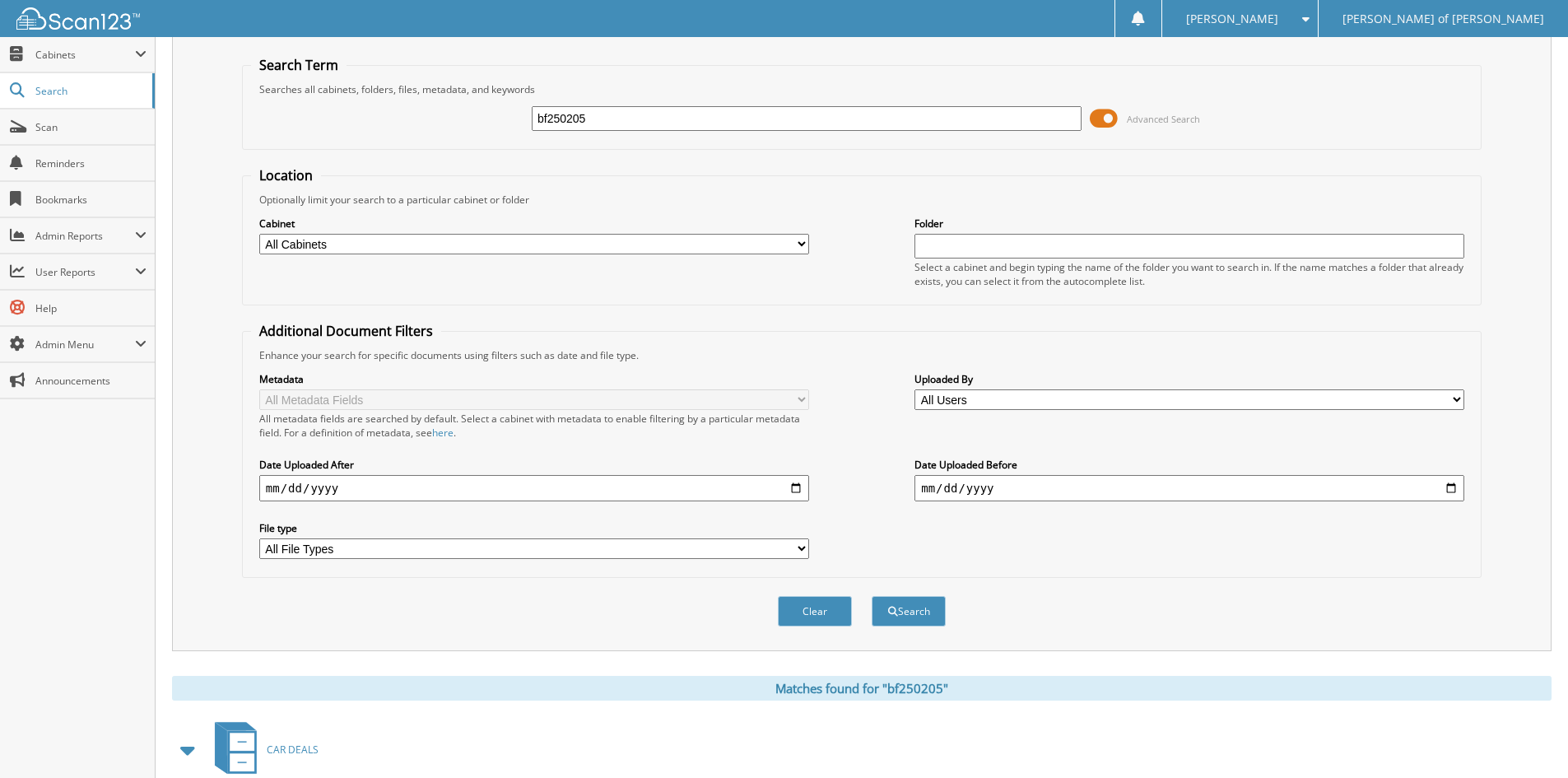
scroll to position [143, 0]
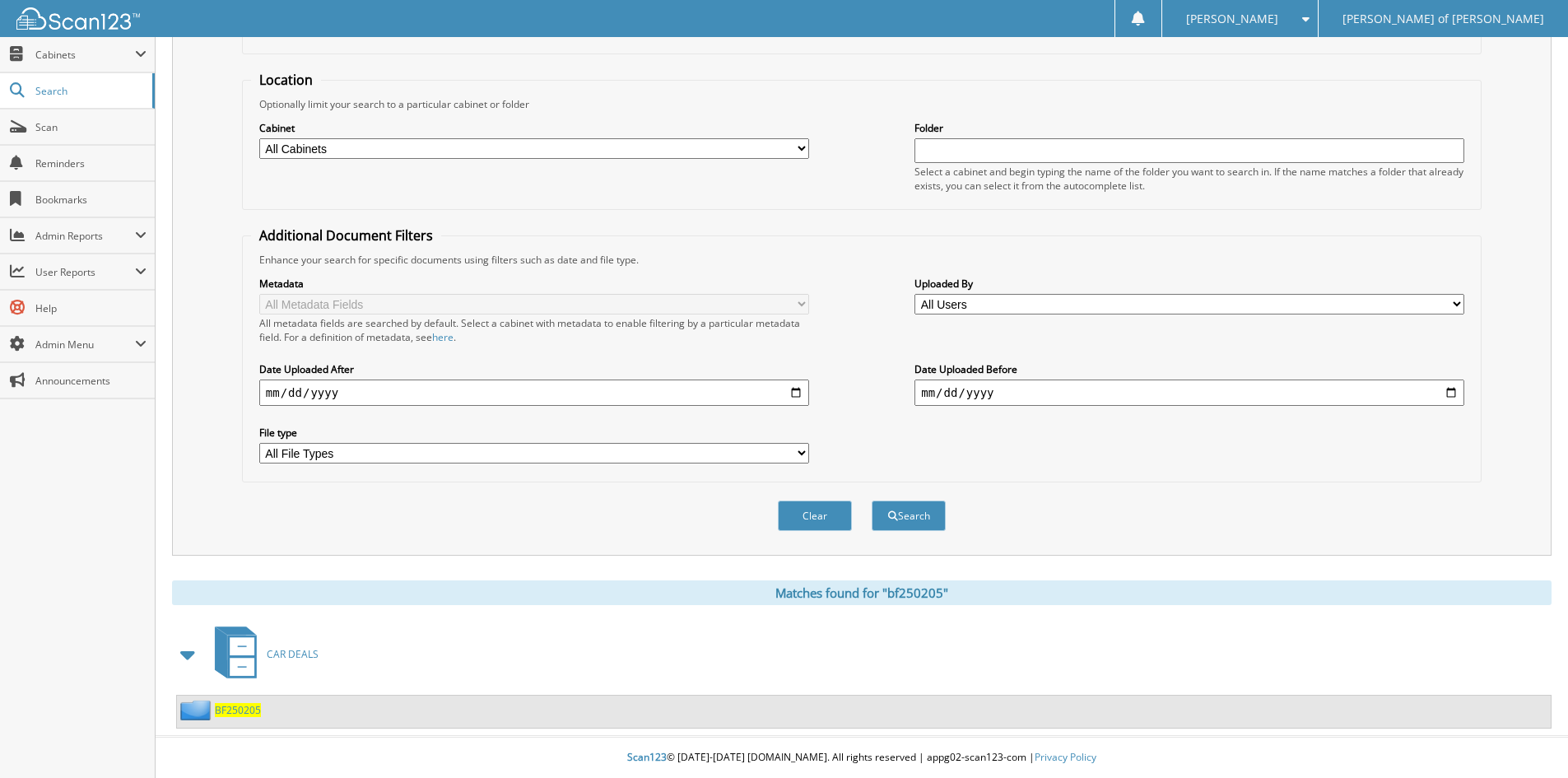
click at [252, 707] on span "BF250205" at bounding box center [238, 710] width 46 height 14
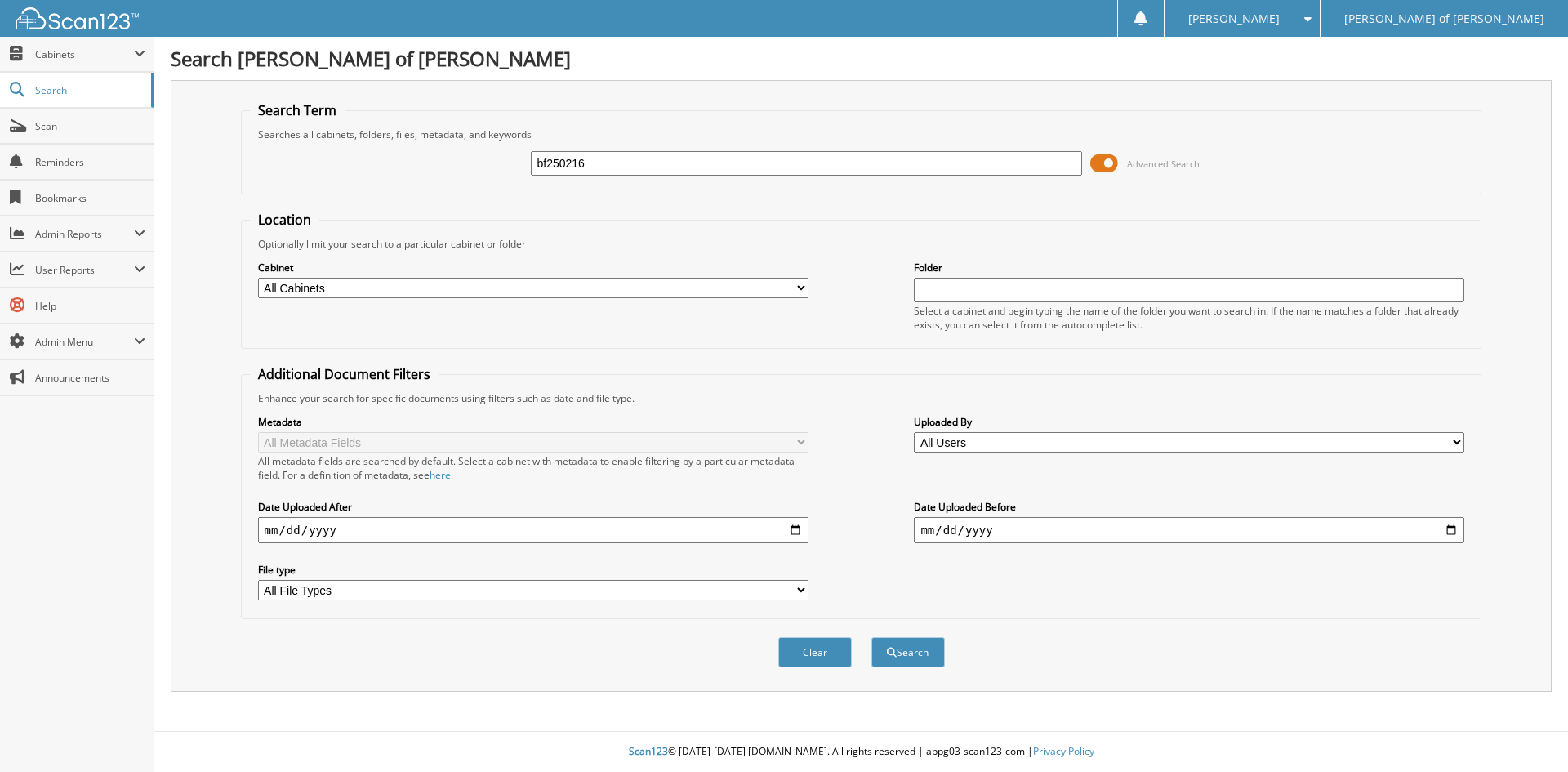
type input "bf250216"
click at [871, 637] on button "Search" at bounding box center [907, 652] width 73 height 30
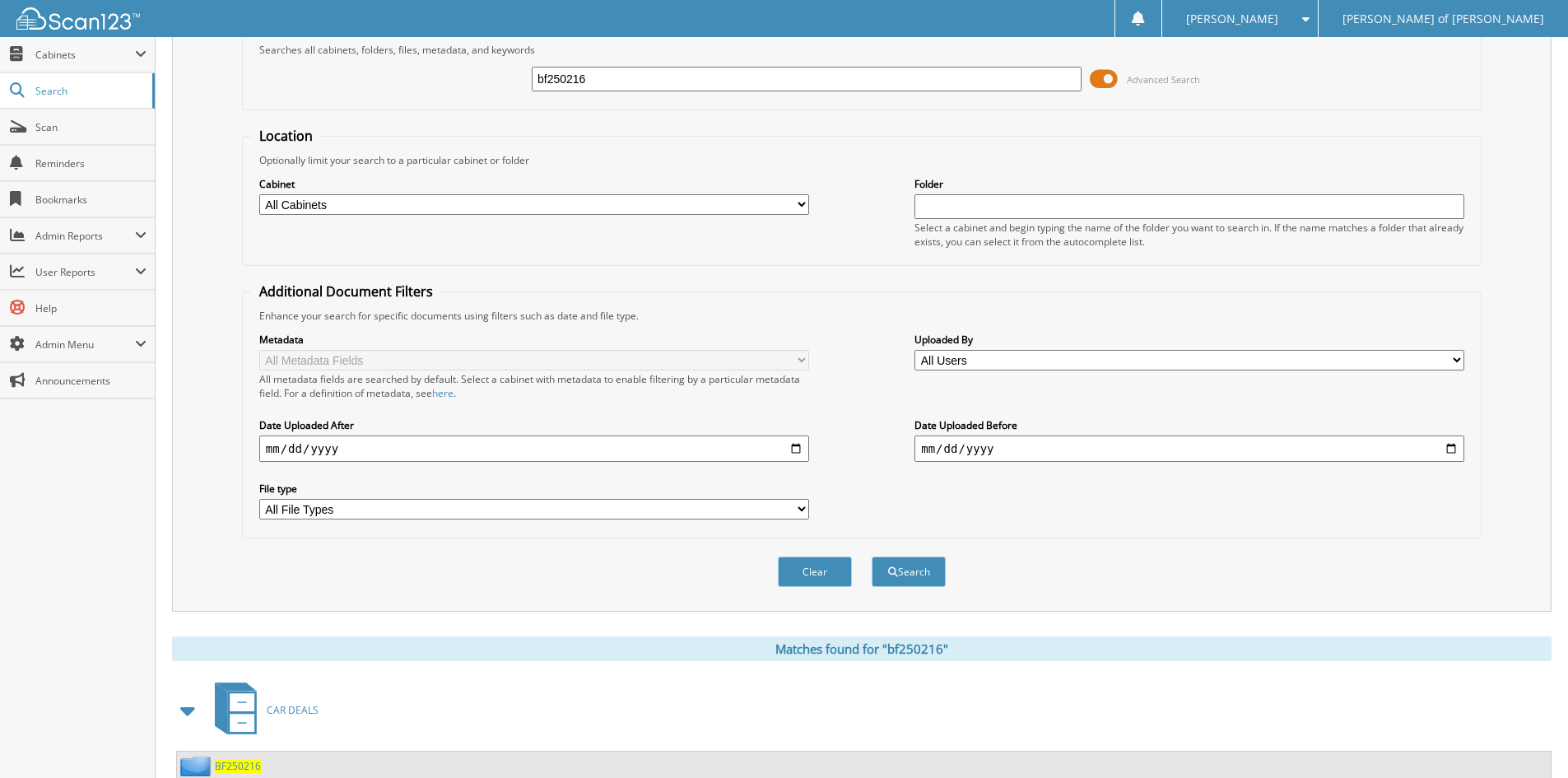
scroll to position [143, 0]
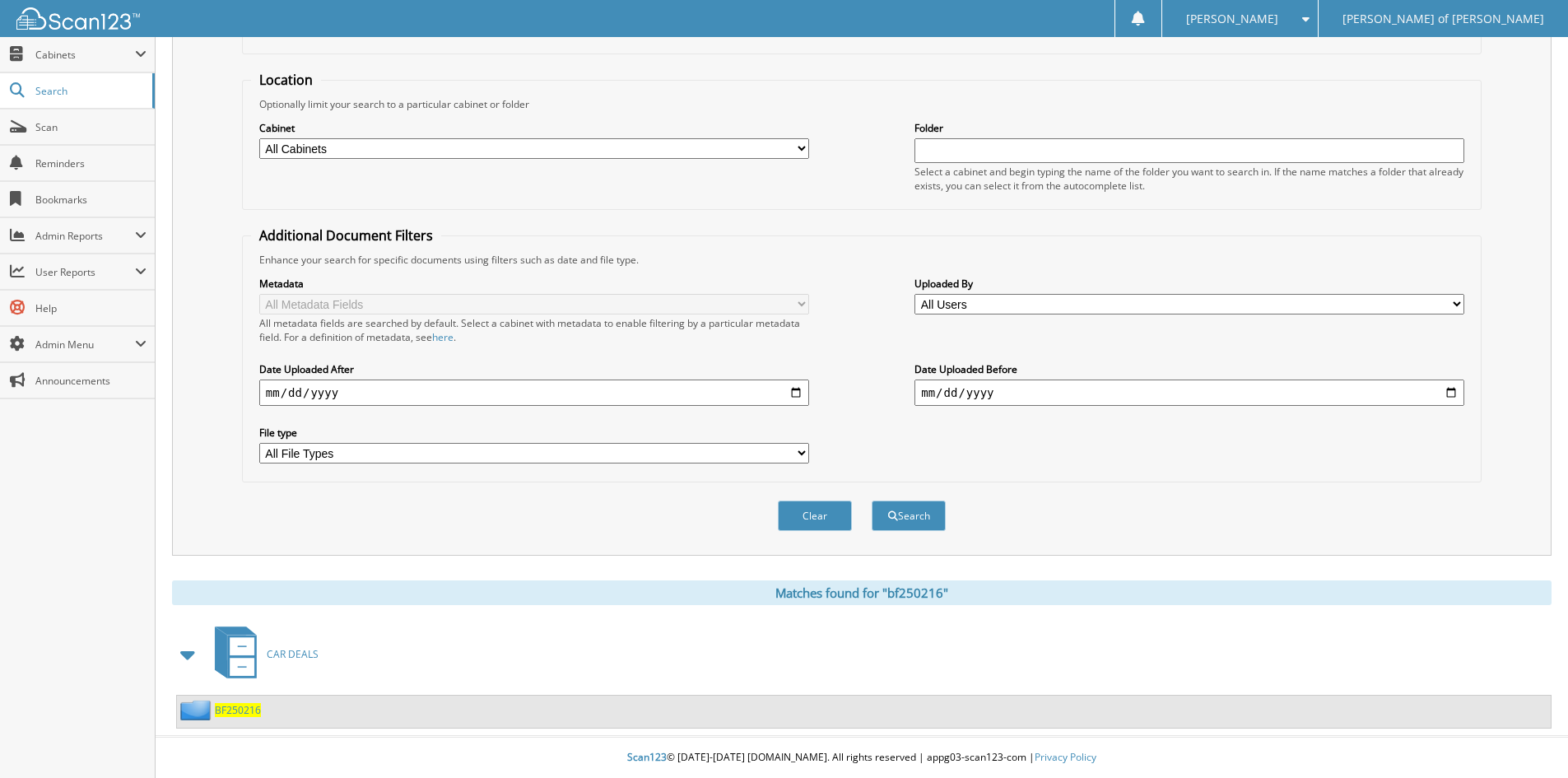
click at [244, 704] on span "BF250216" at bounding box center [238, 710] width 46 height 14
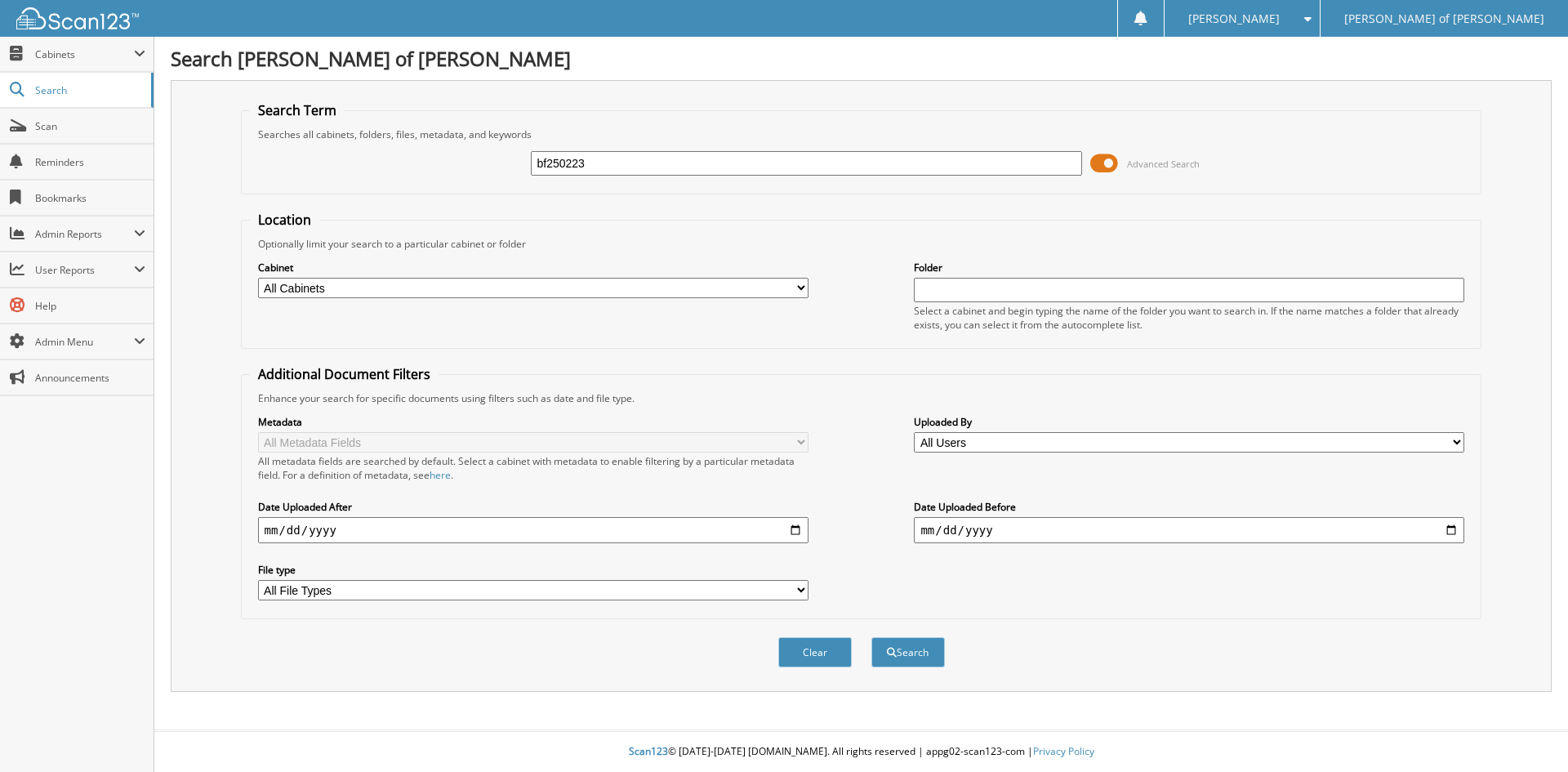
type input "bf250223"
click at [871, 637] on button "Search" at bounding box center [907, 652] width 73 height 30
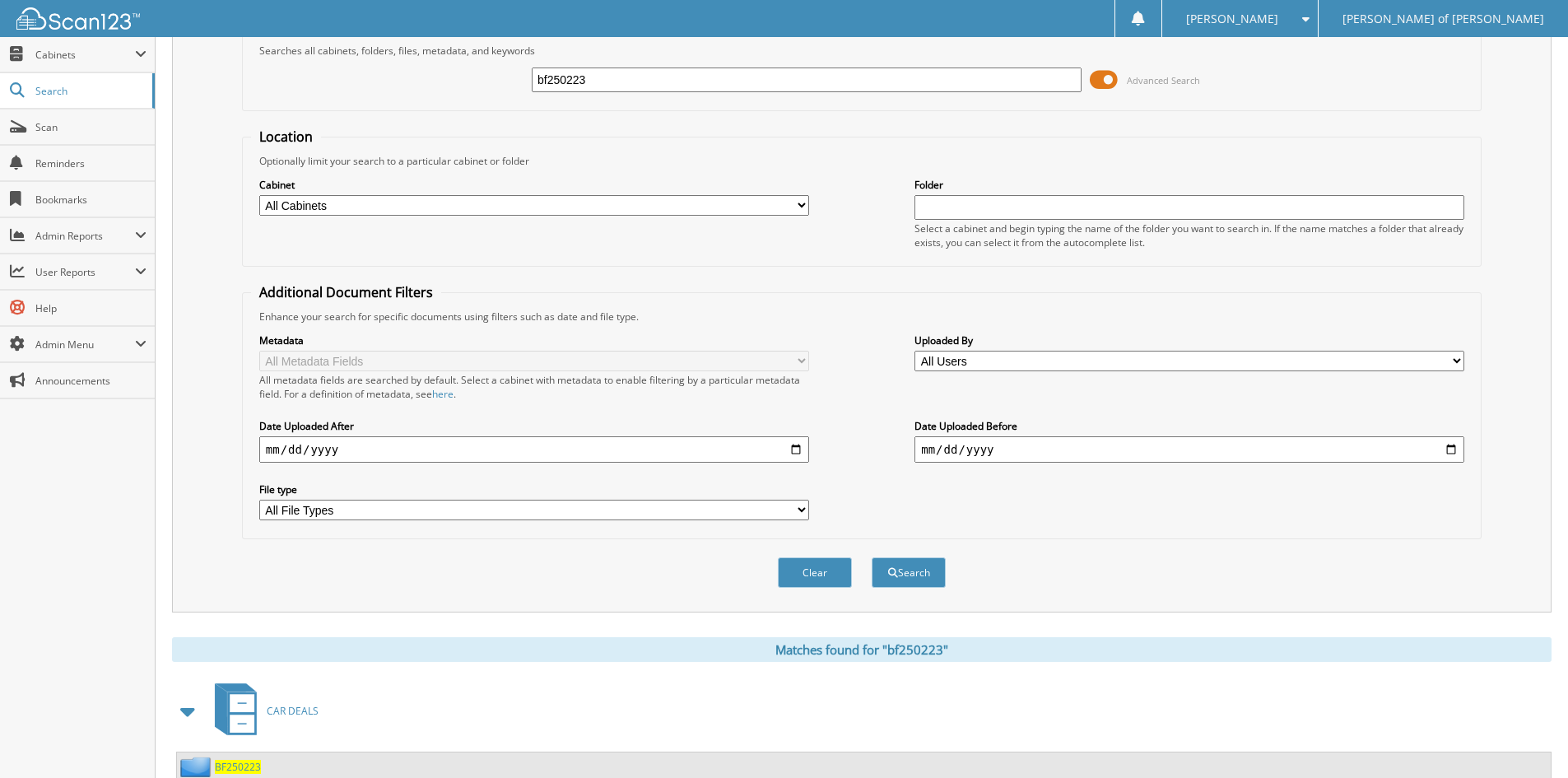
scroll to position [143, 0]
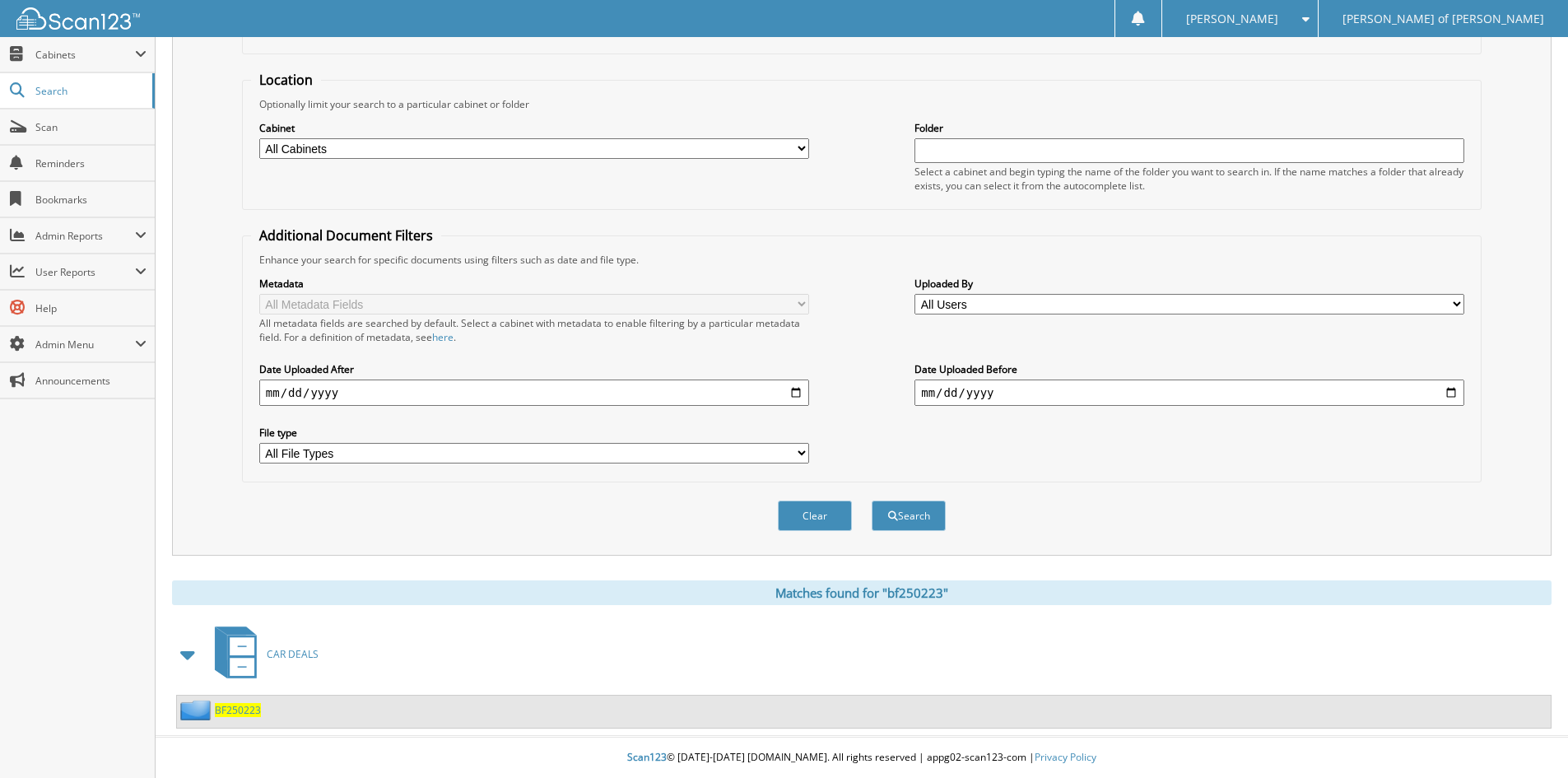
click at [229, 704] on span "BF250223" at bounding box center [238, 710] width 46 height 14
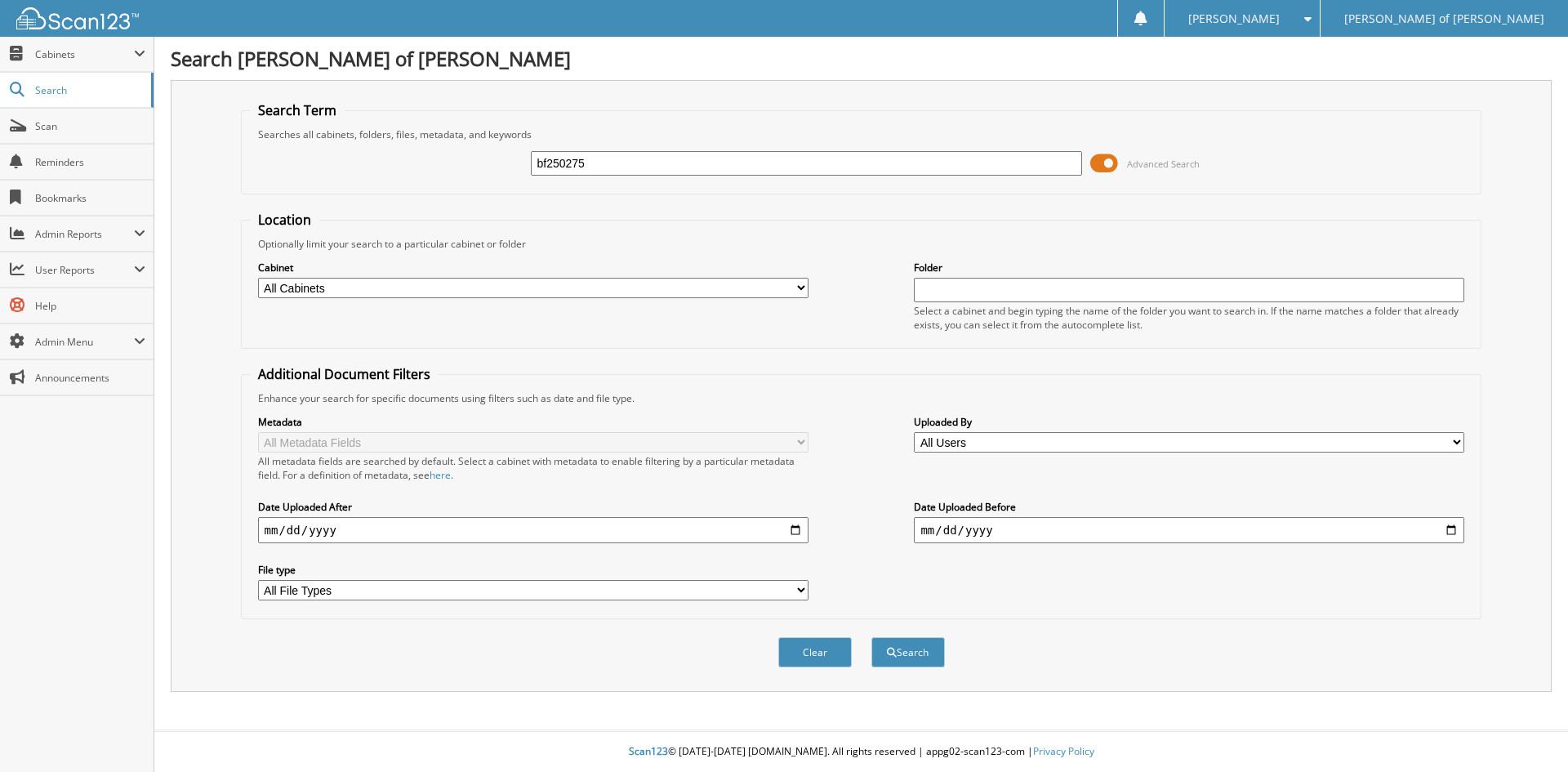
type input "bf250275"
click at [871, 637] on button "Search" at bounding box center [907, 652] width 73 height 30
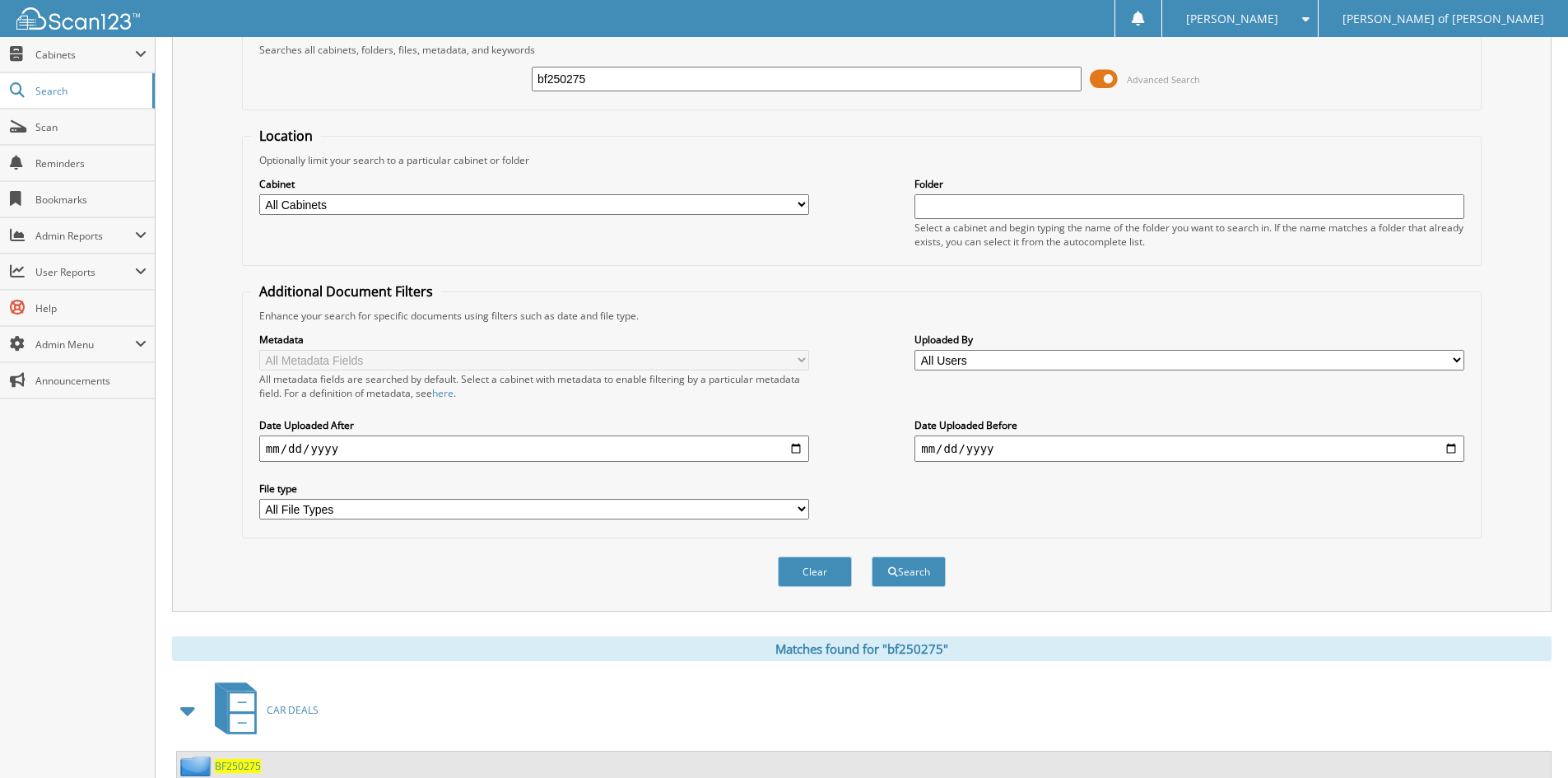
scroll to position [143, 0]
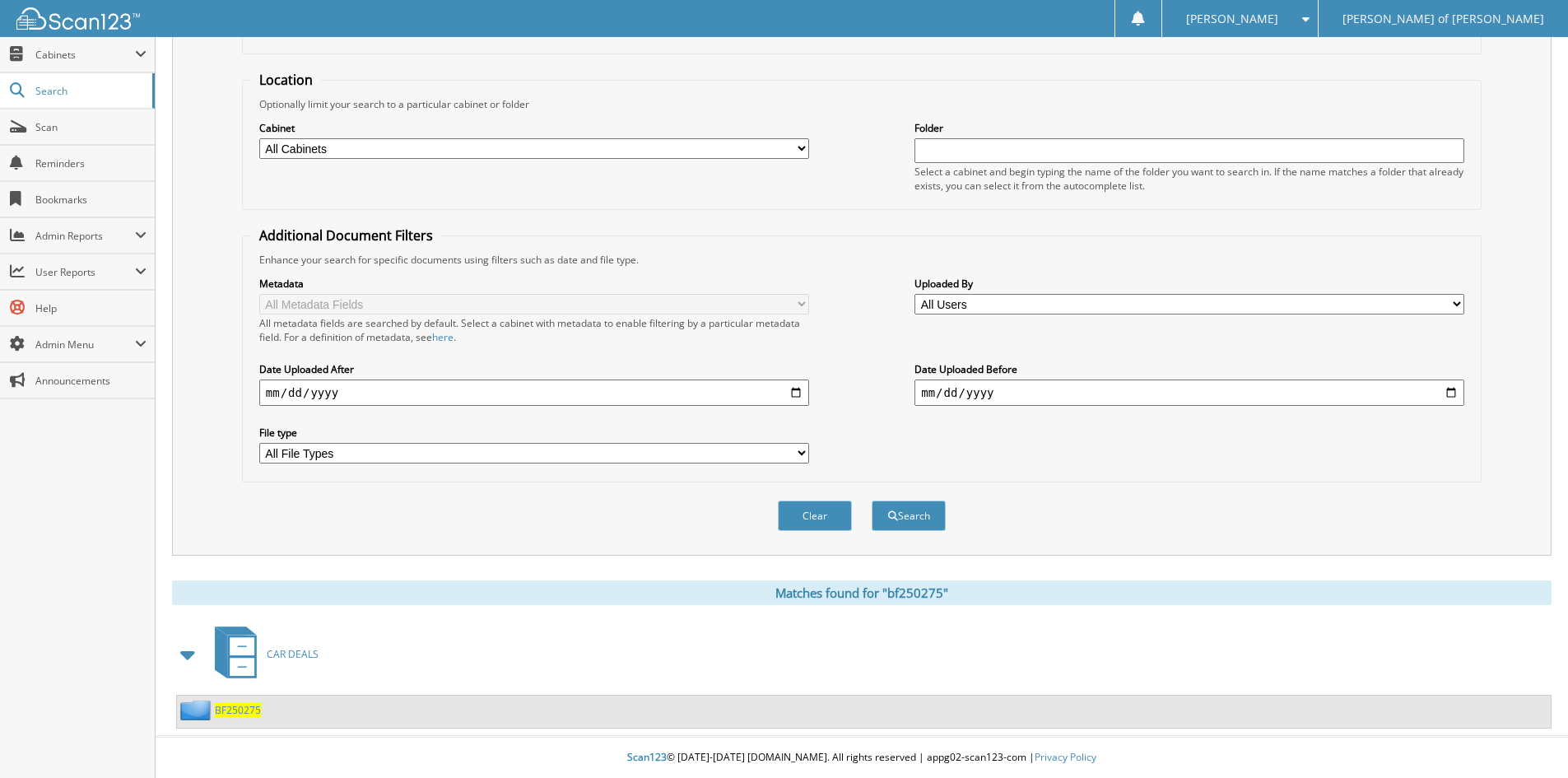
click at [224, 718] on div "BF250275" at bounding box center [219, 710] width 84 height 21
click at [231, 710] on span "BF250275" at bounding box center [238, 710] width 46 height 14
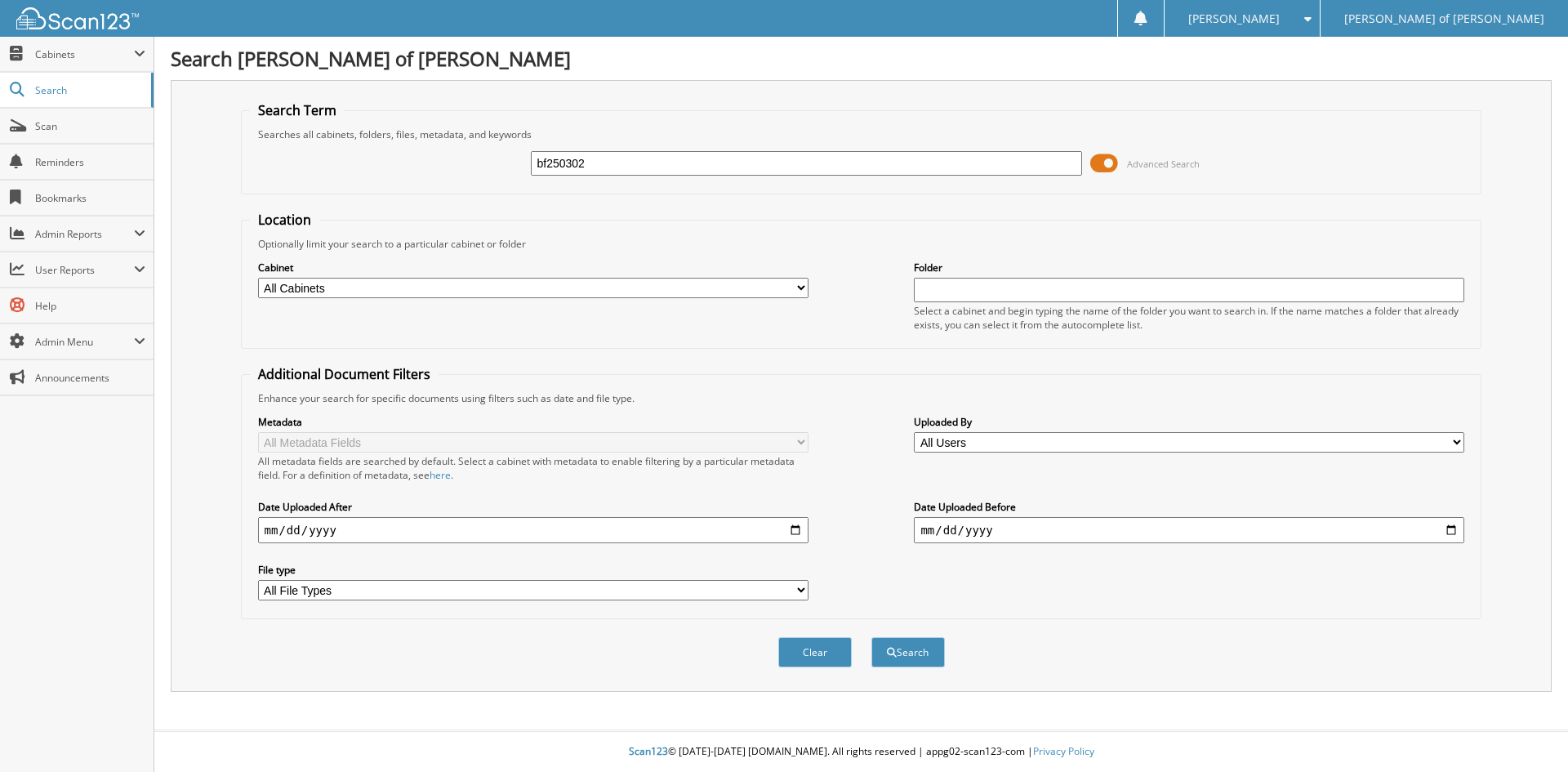
type input "bf250302"
click at [871, 637] on button "Search" at bounding box center [907, 652] width 73 height 30
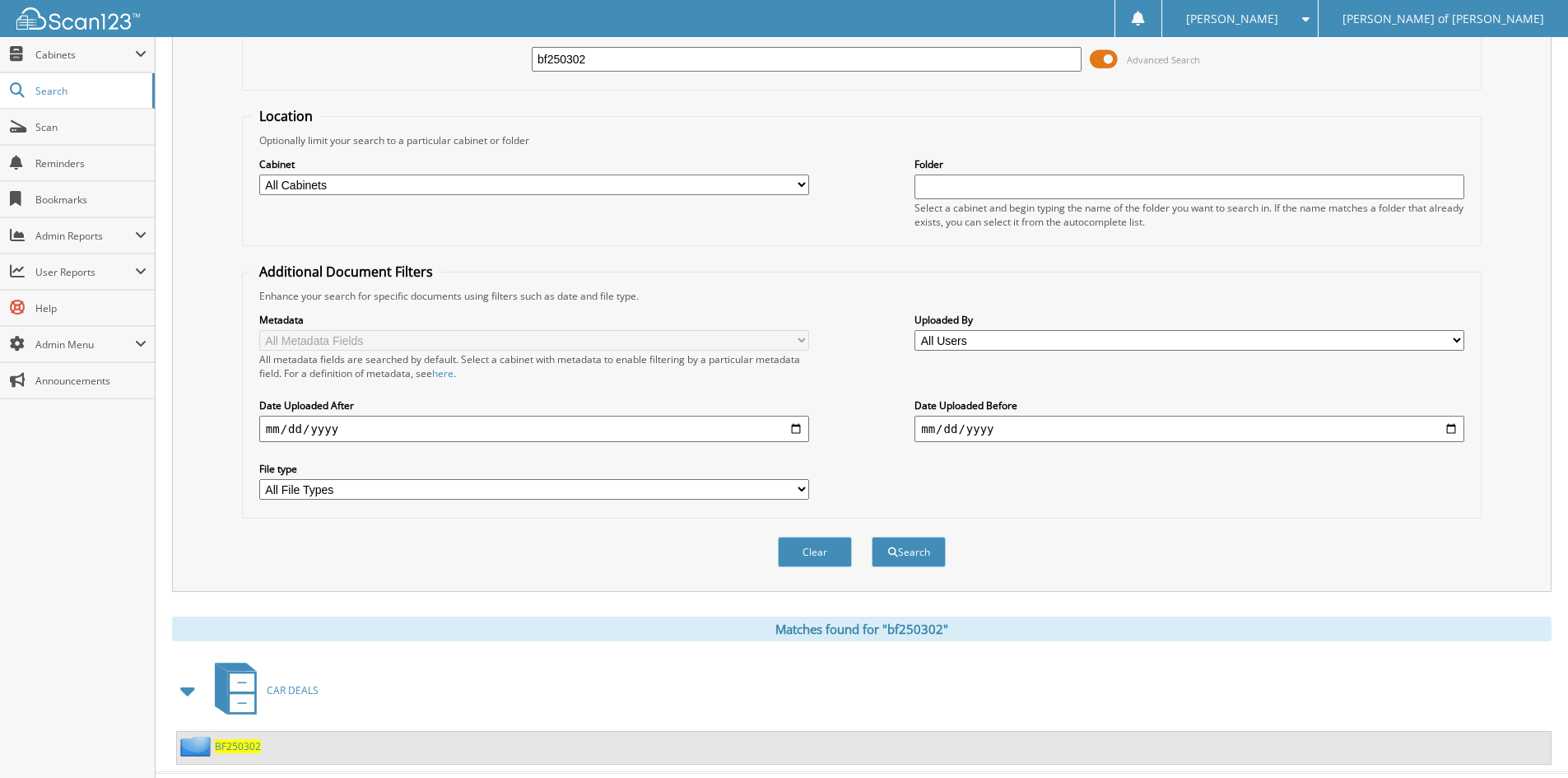
scroll to position [143, 0]
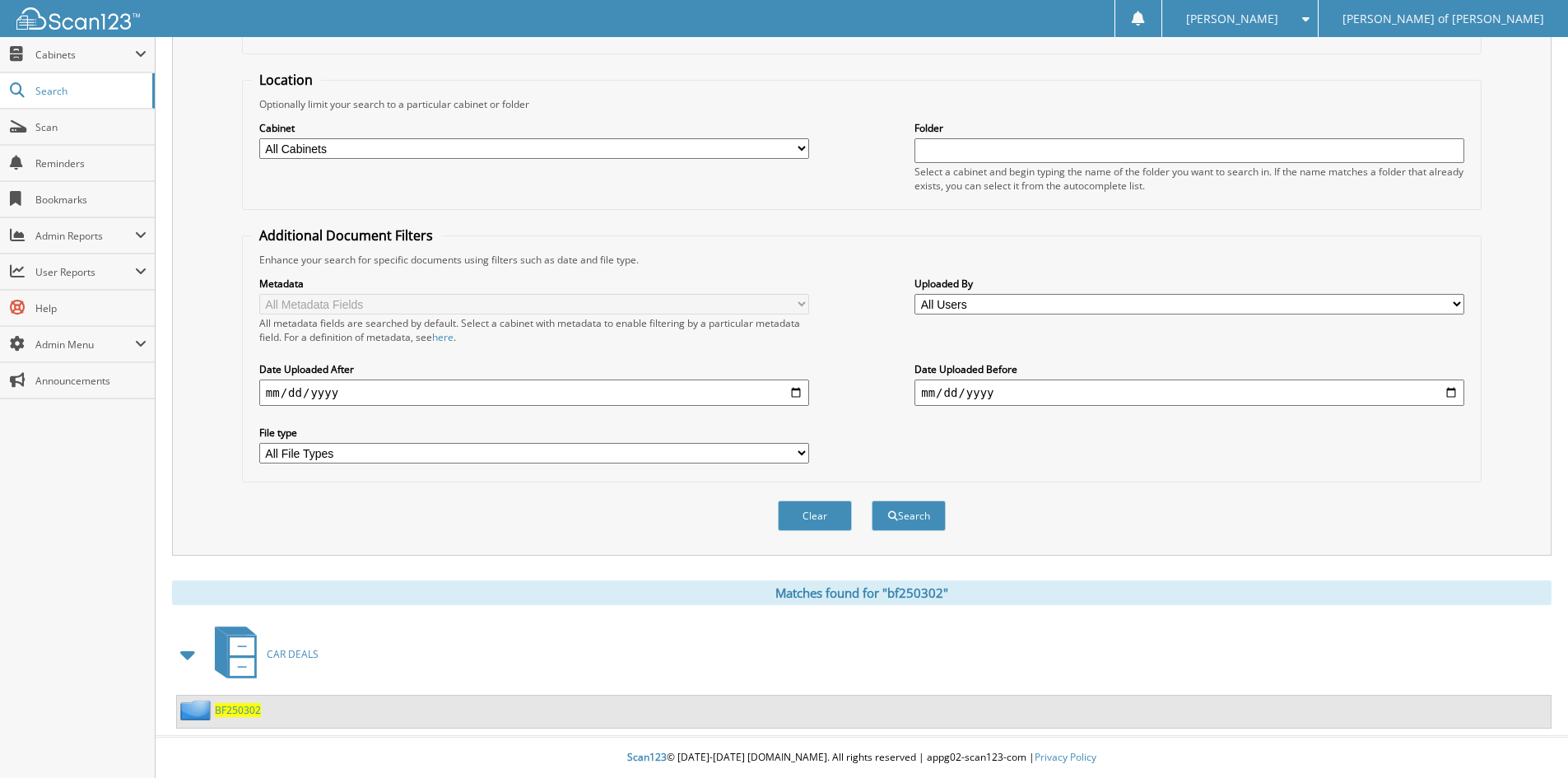
click at [245, 710] on span "BF250302" at bounding box center [238, 710] width 46 height 14
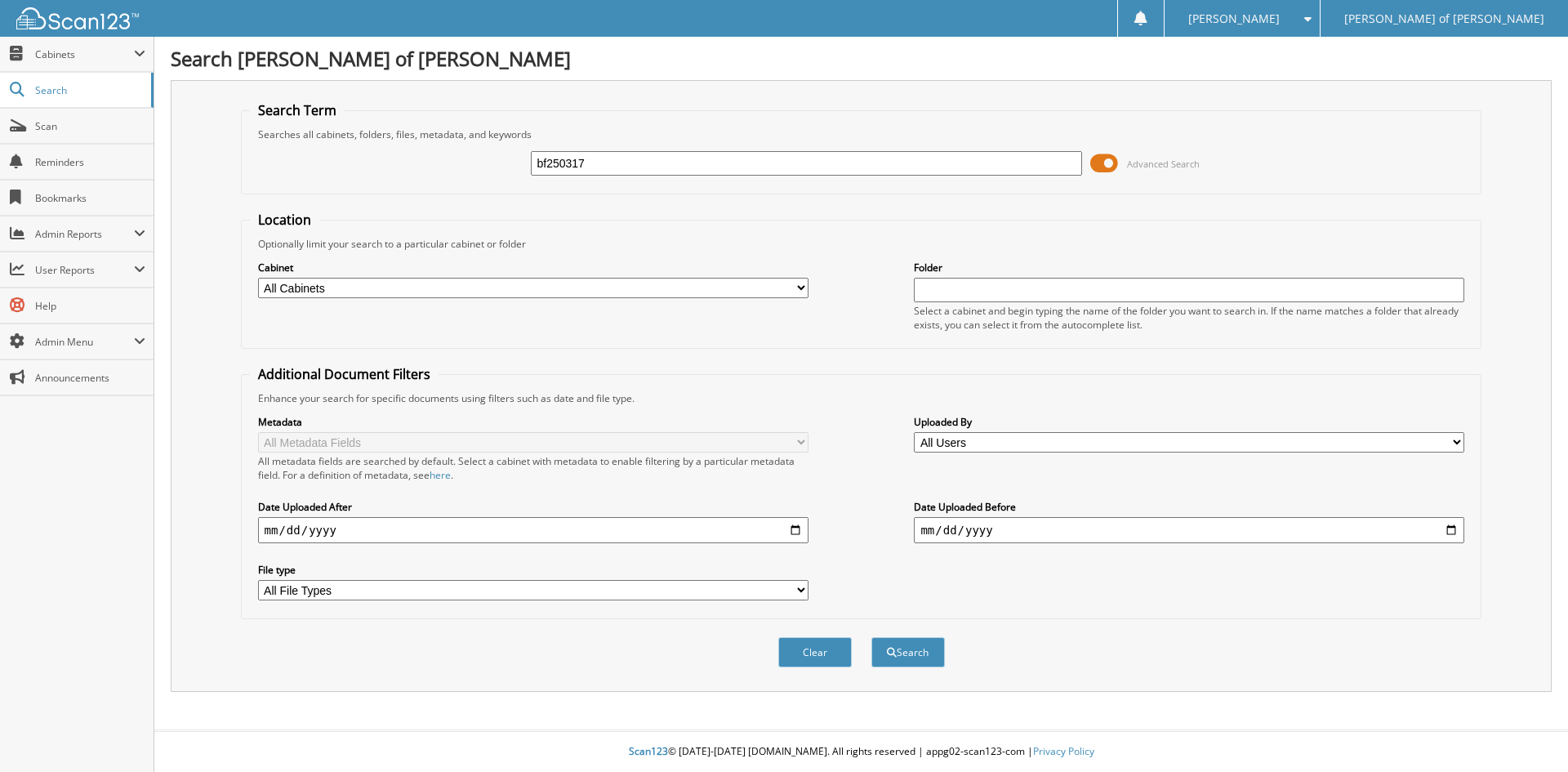
type input "bf250317"
click at [871, 637] on button "Search" at bounding box center [907, 652] width 73 height 30
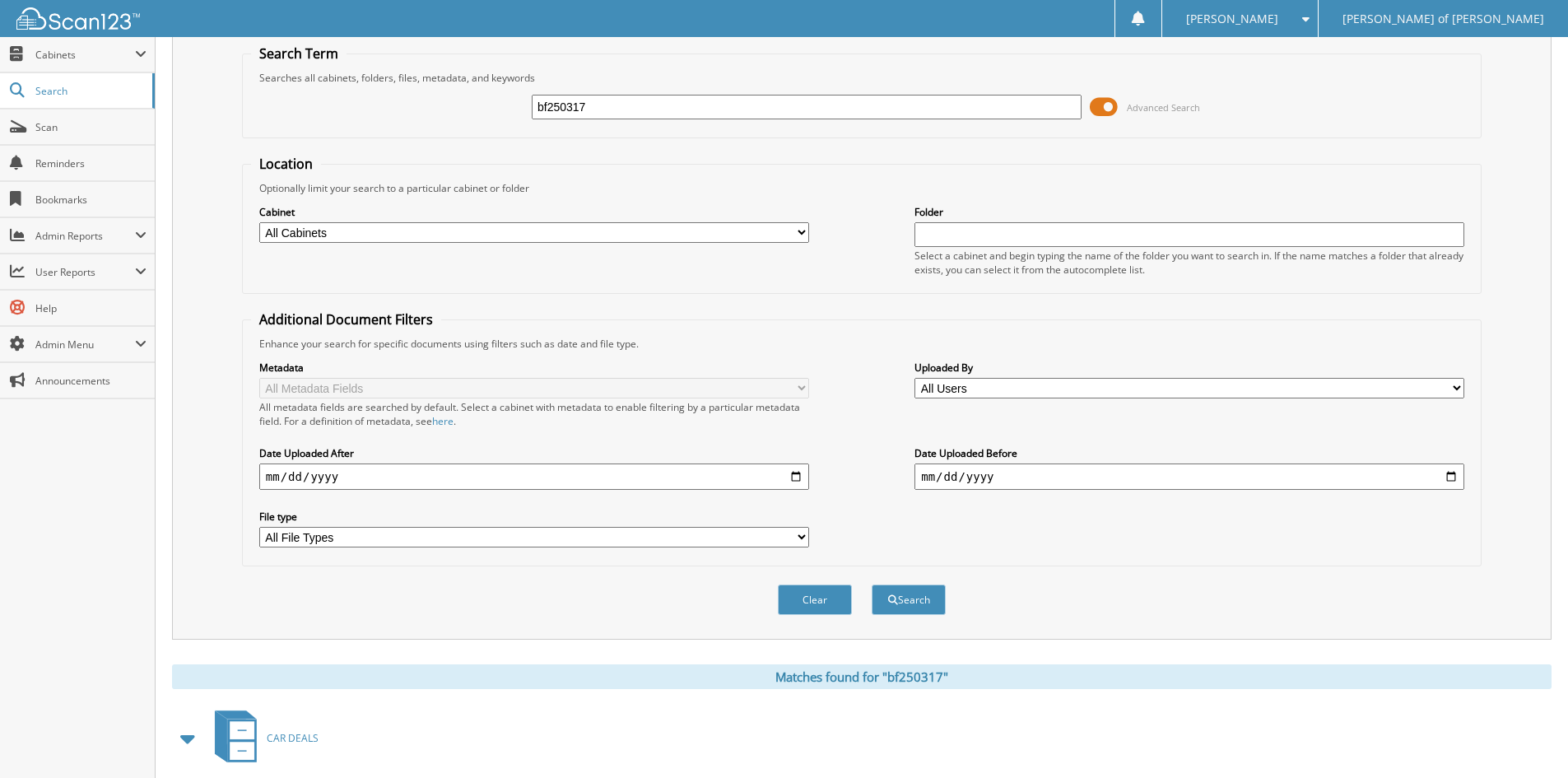
scroll to position [143, 0]
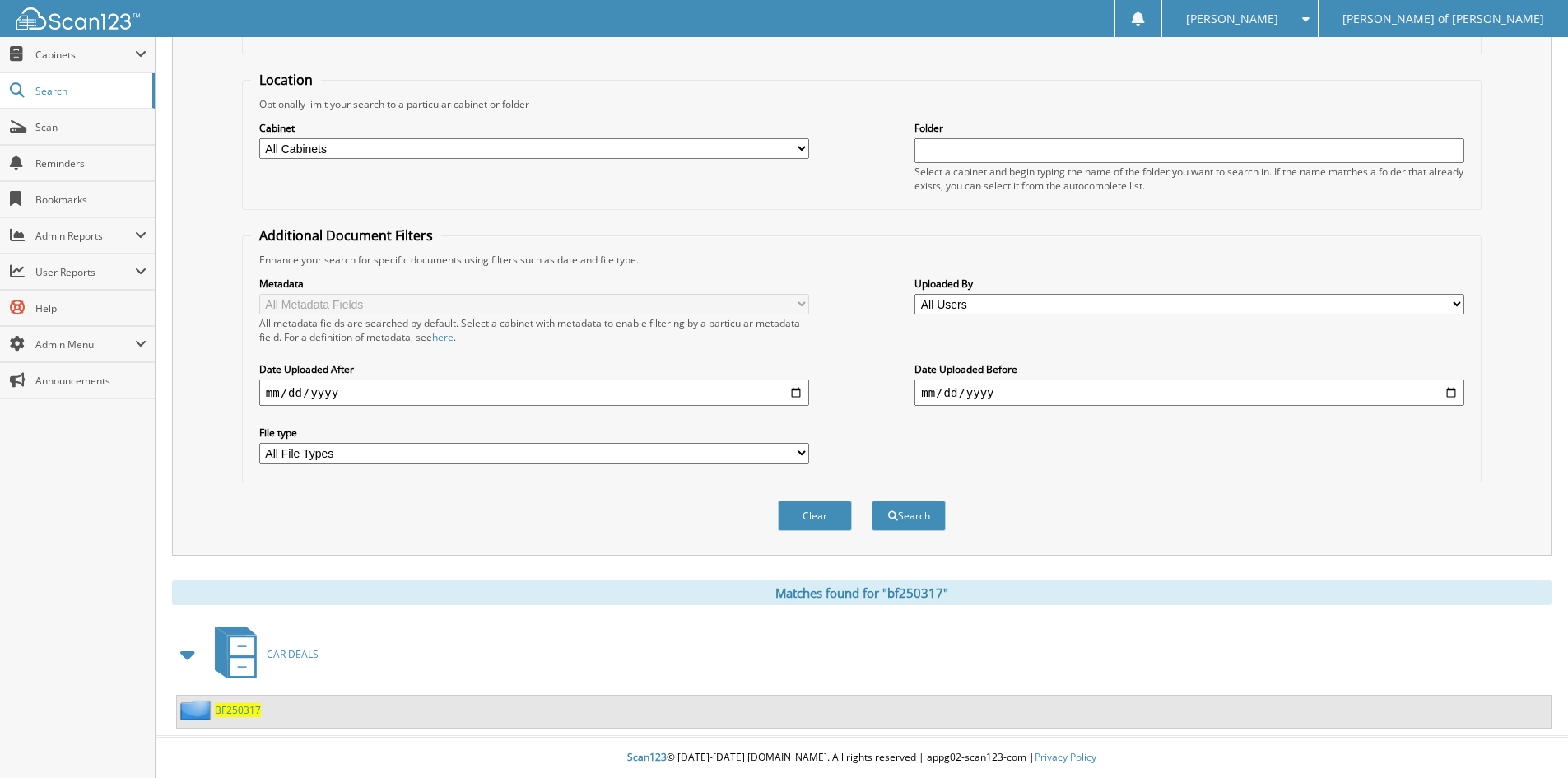
click at [235, 701] on div "BF250317" at bounding box center [219, 710] width 84 height 21
click at [232, 711] on span "BF250317" at bounding box center [238, 710] width 46 height 14
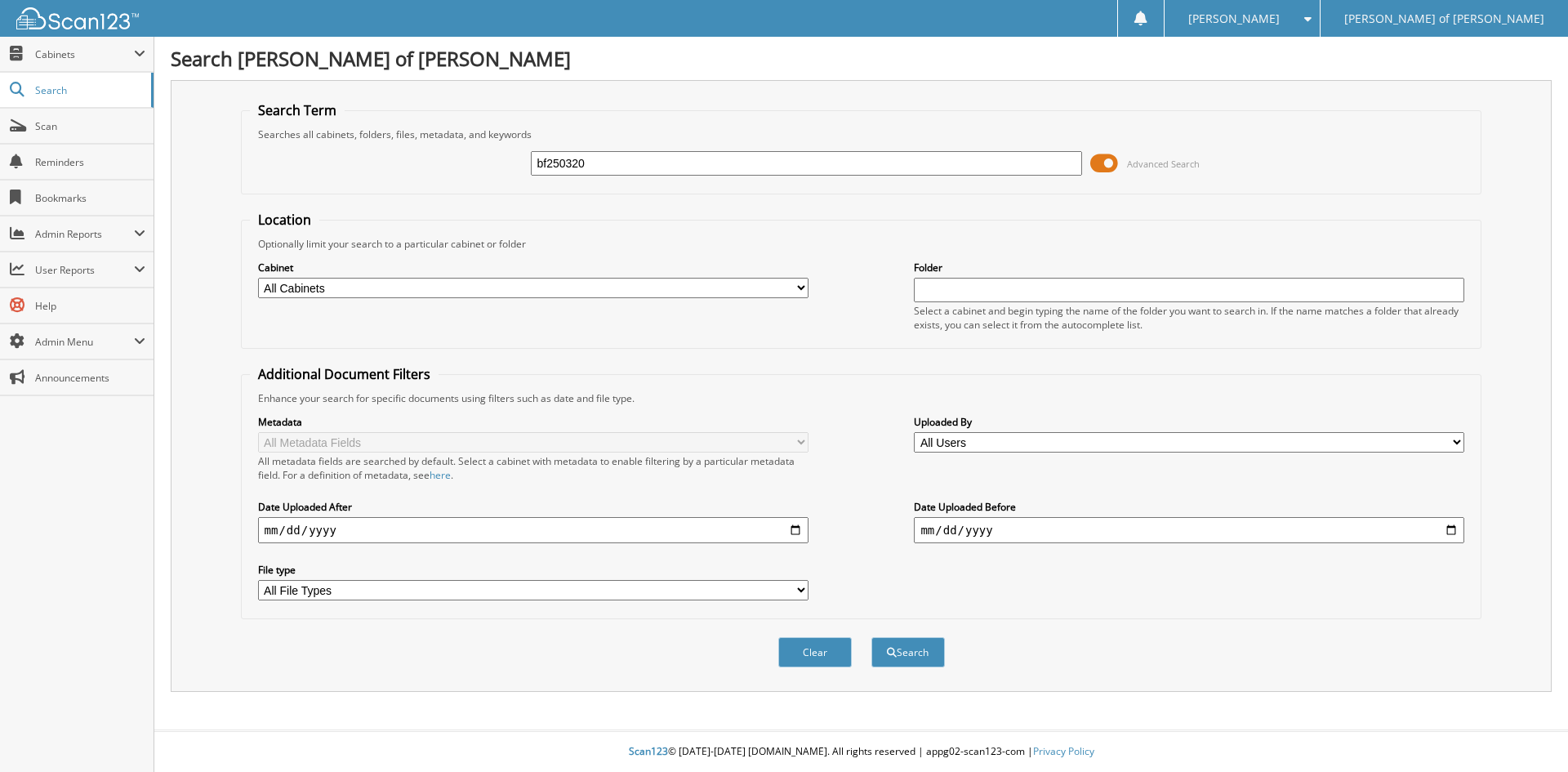
type input "bf250320"
click at [871, 637] on button "Search" at bounding box center [907, 652] width 73 height 30
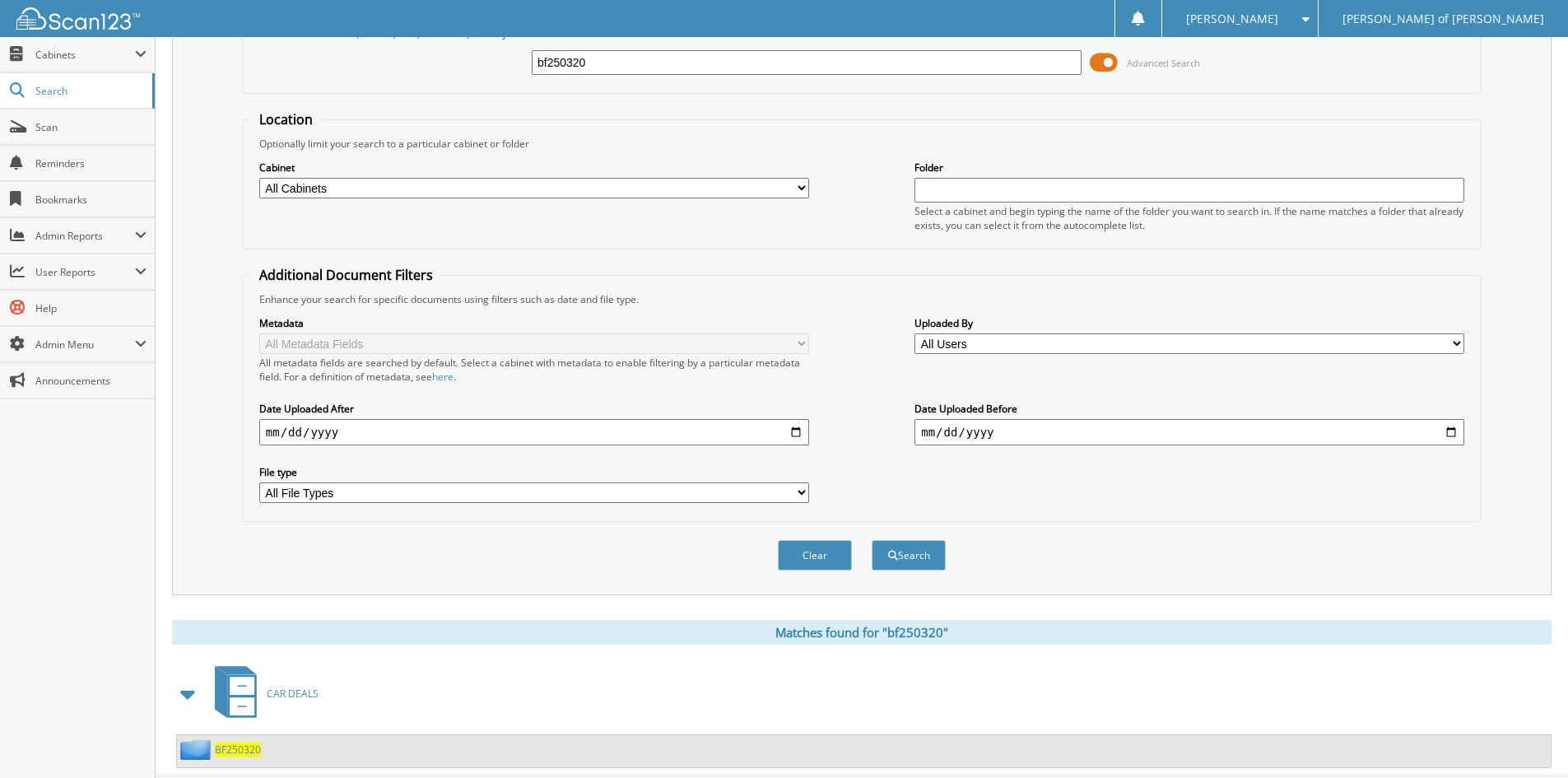
scroll to position [143, 0]
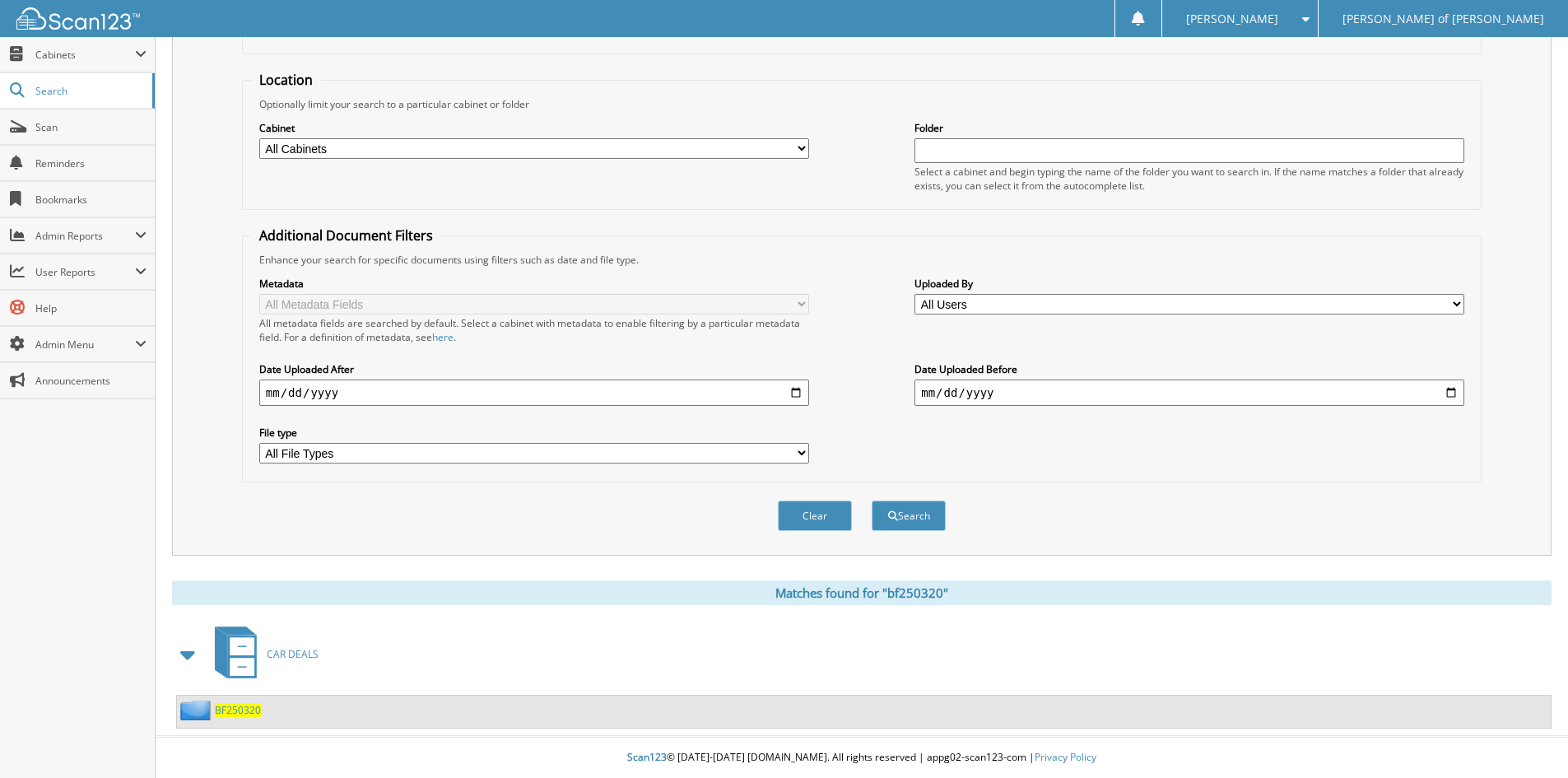
click at [227, 714] on span "BF250320" at bounding box center [238, 710] width 46 height 14
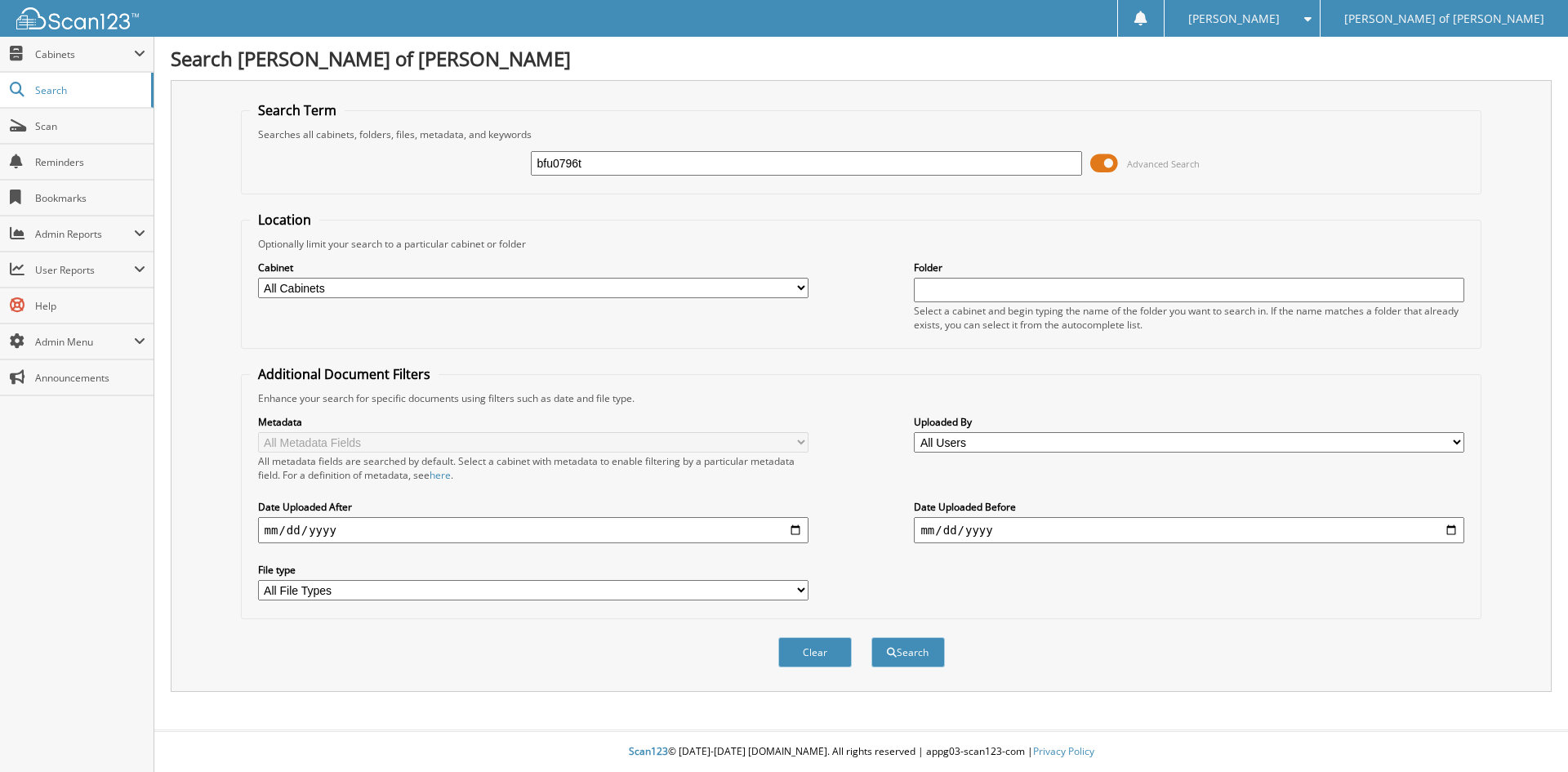
type input "bfu0796t"
click at [871, 637] on button "Search" at bounding box center [907, 652] width 73 height 30
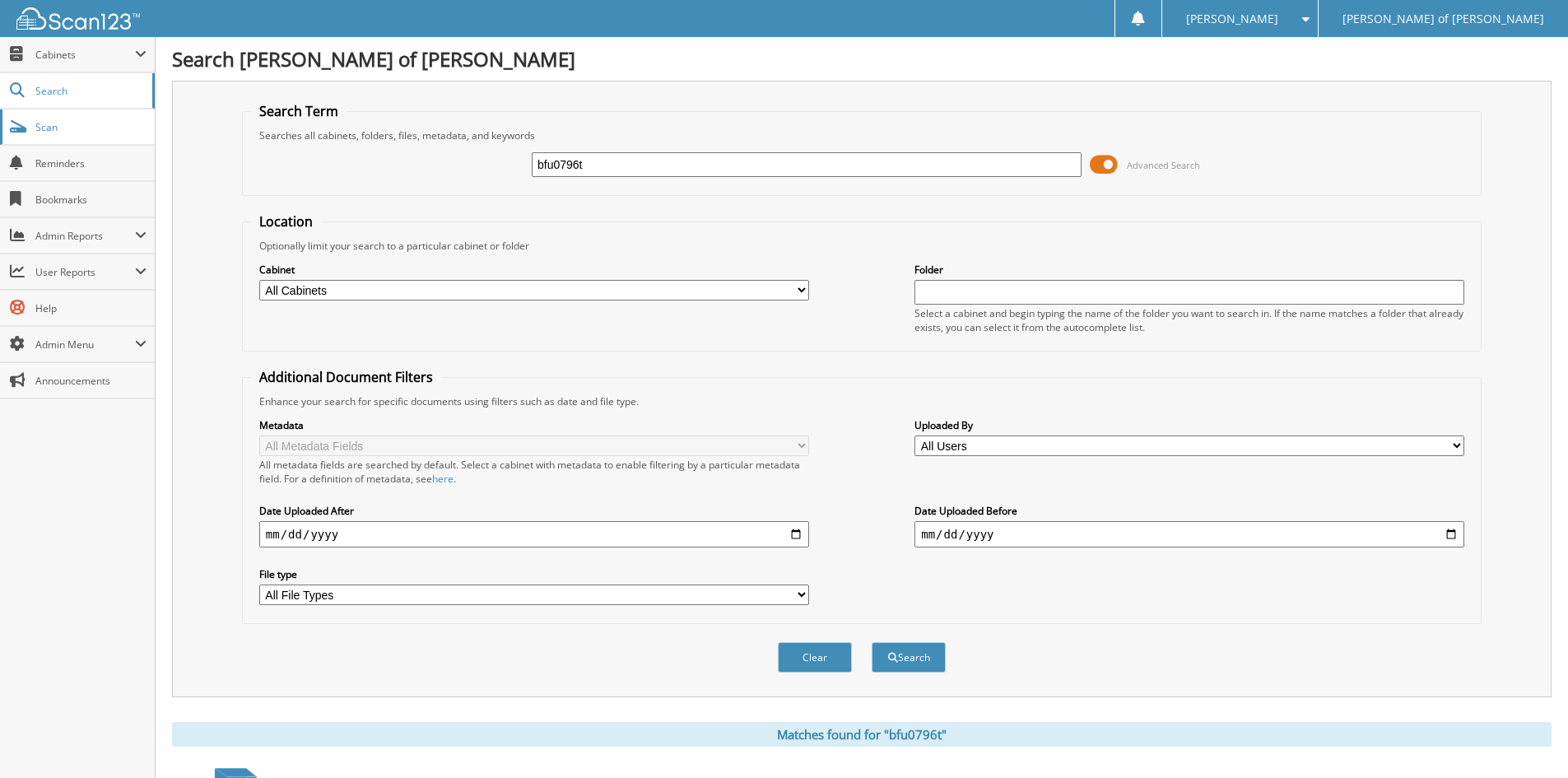
click at [85, 134] on link "Scan" at bounding box center [77, 126] width 155 height 35
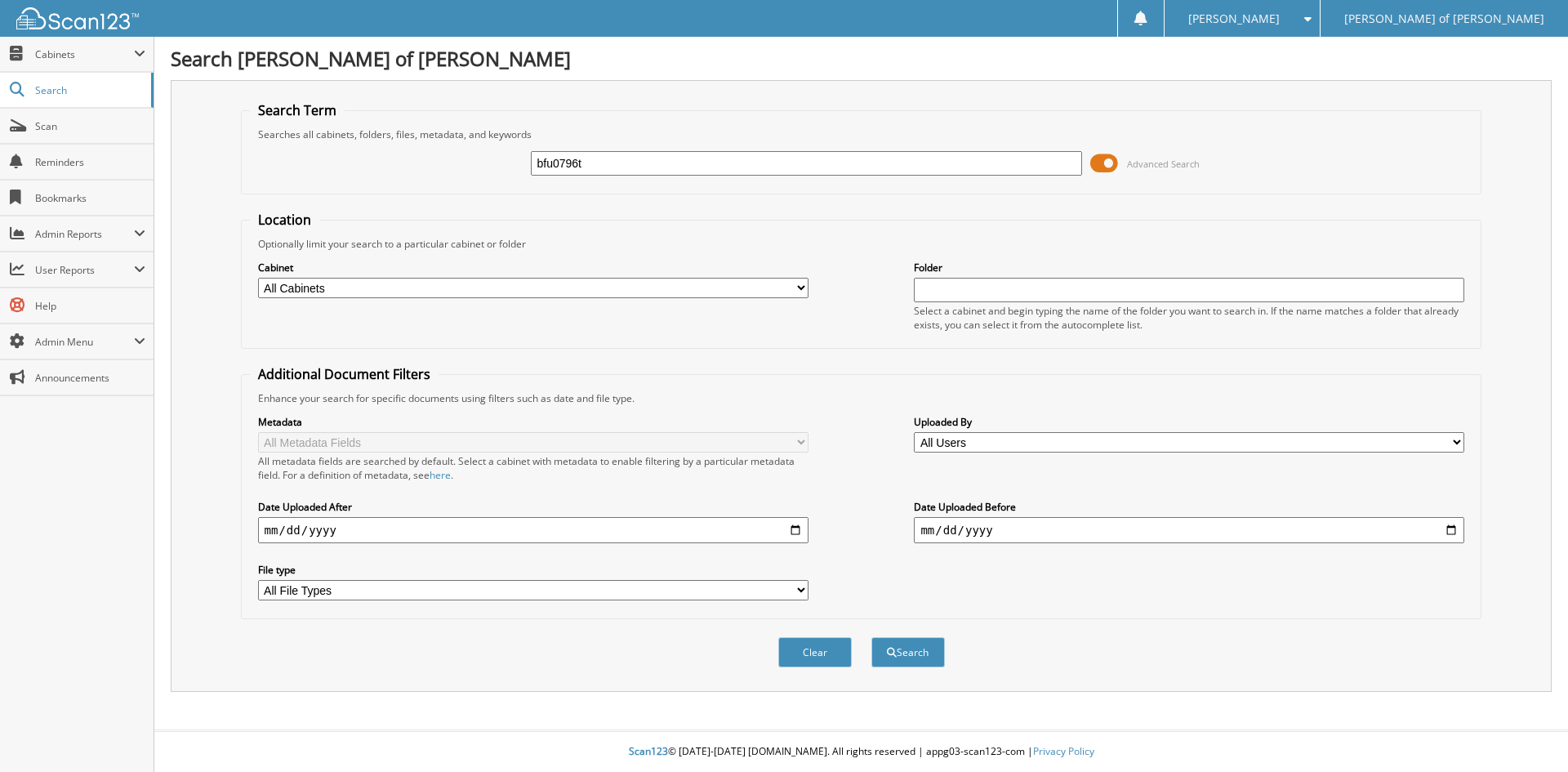
type input "bfu0796t"
click at [871, 637] on button "Search" at bounding box center [907, 652] width 73 height 30
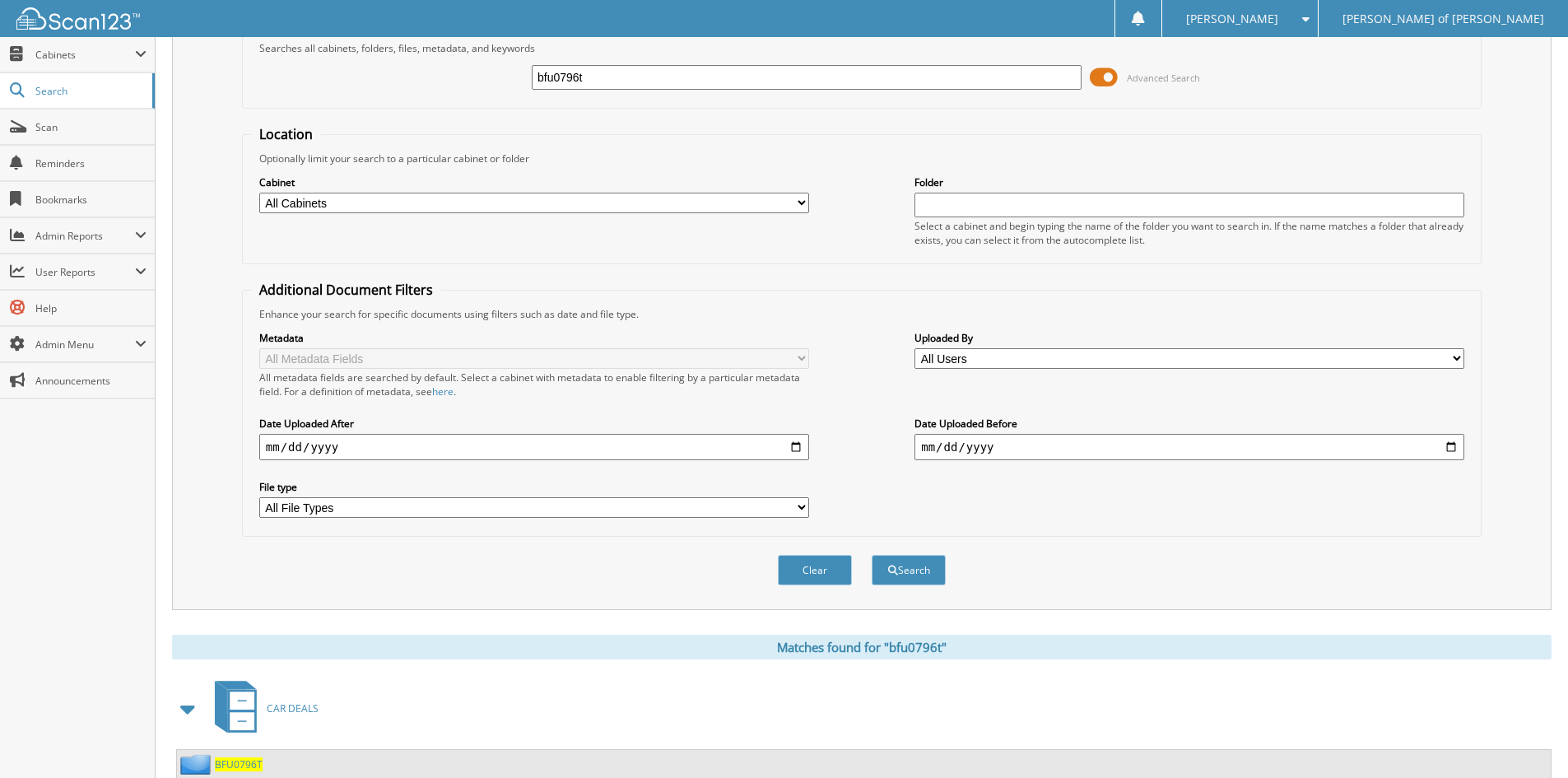
scroll to position [143, 0]
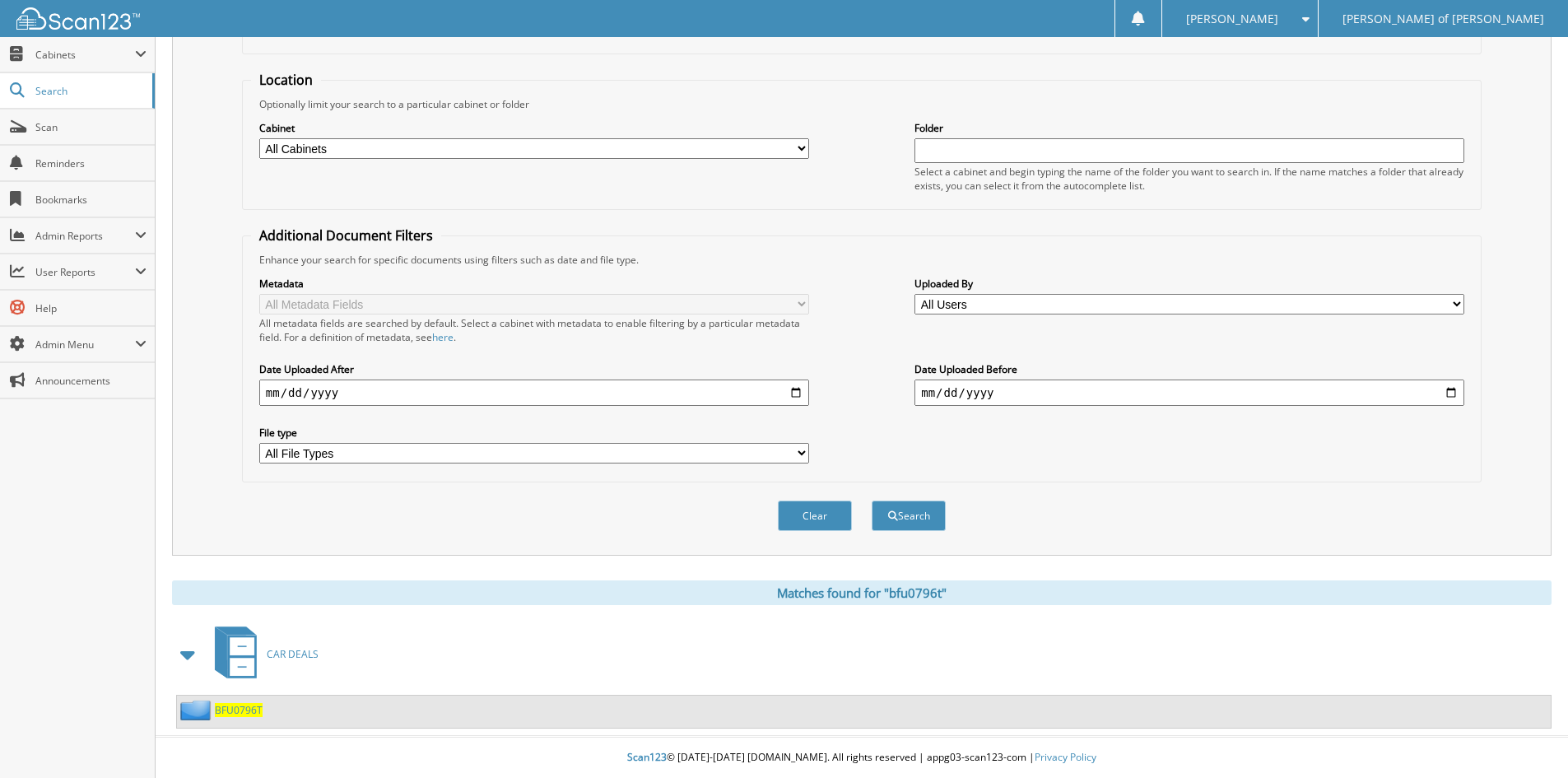
click at [247, 704] on span "BFU0796T" at bounding box center [239, 710] width 48 height 14
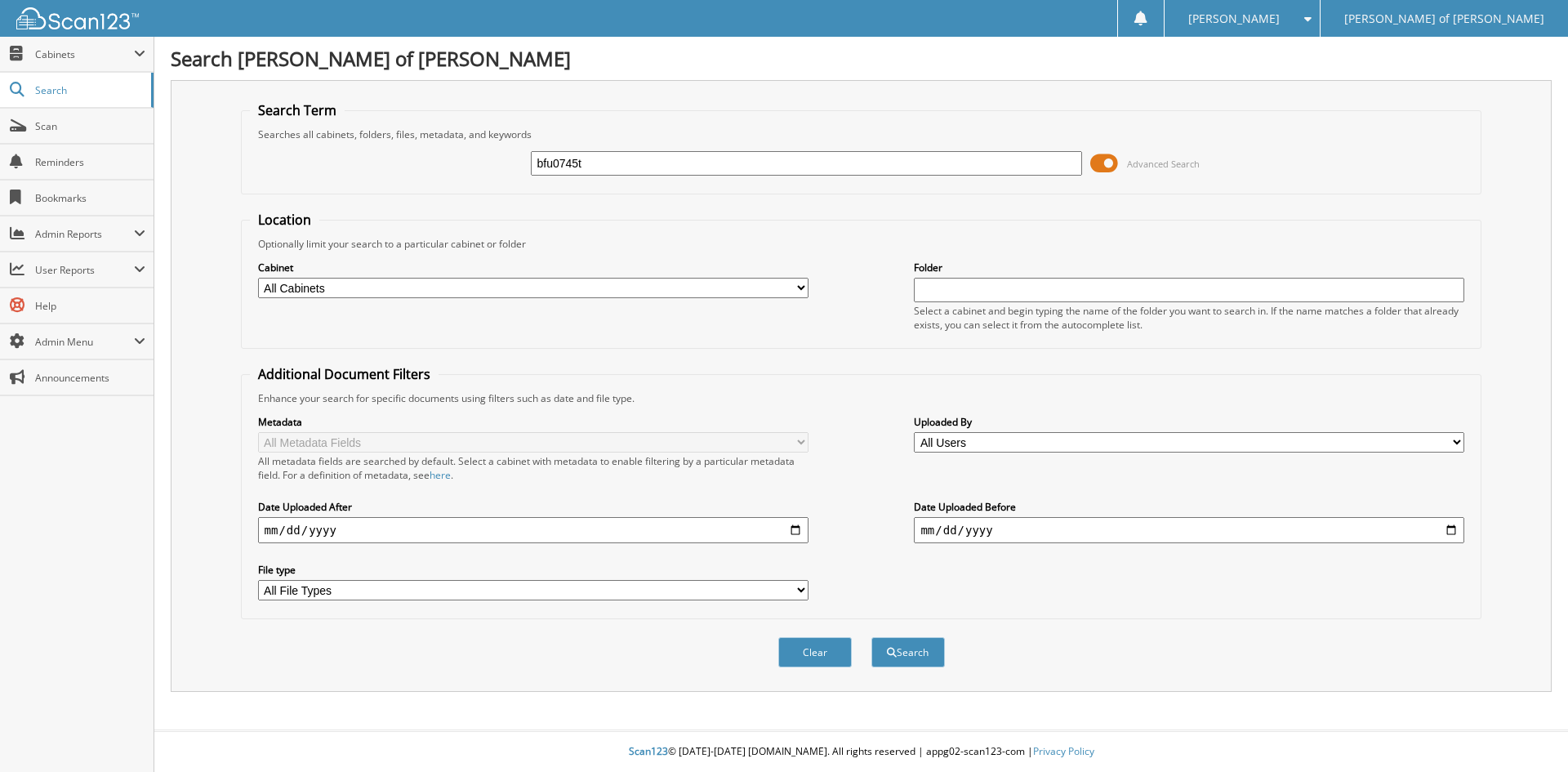
type input "bfu0745t"
click at [871, 637] on button "Search" at bounding box center [907, 652] width 73 height 30
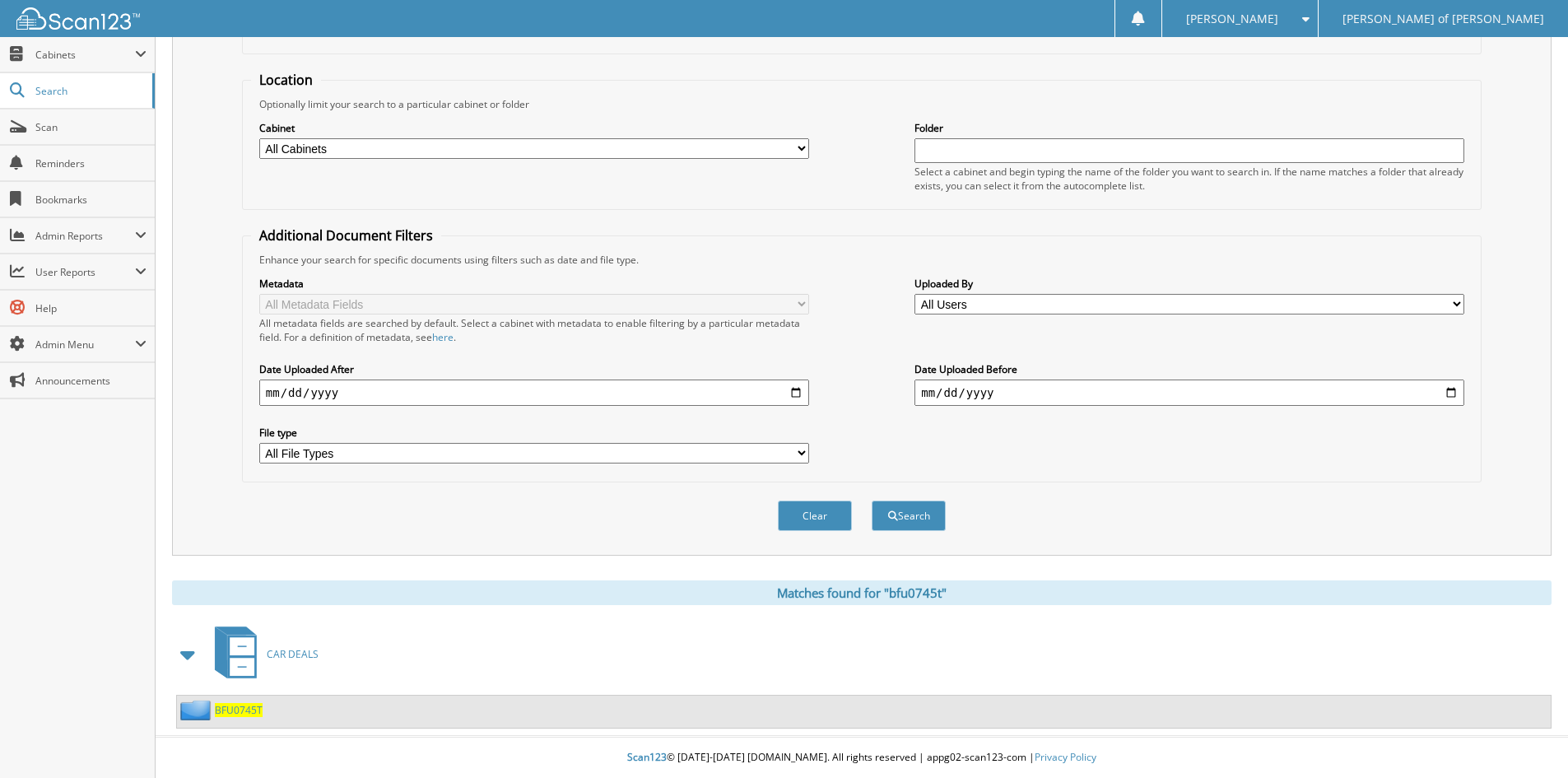
click at [233, 703] on span "BFU0745T" at bounding box center [239, 710] width 48 height 14
